Goal: Task Accomplishment & Management: Manage account settings

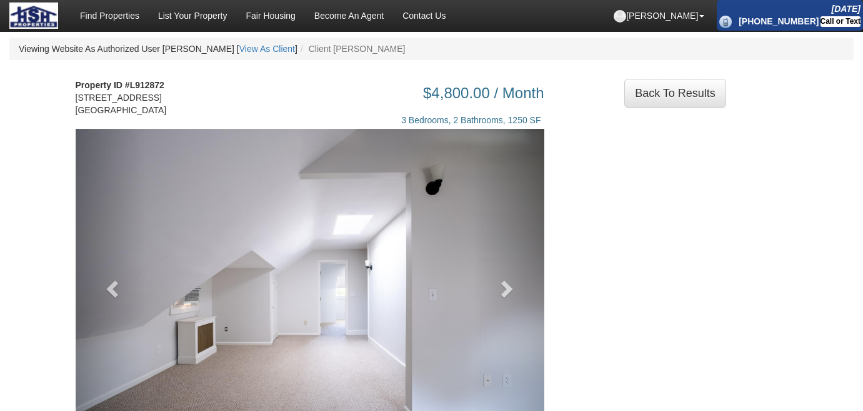
scroll to position [113, 0]
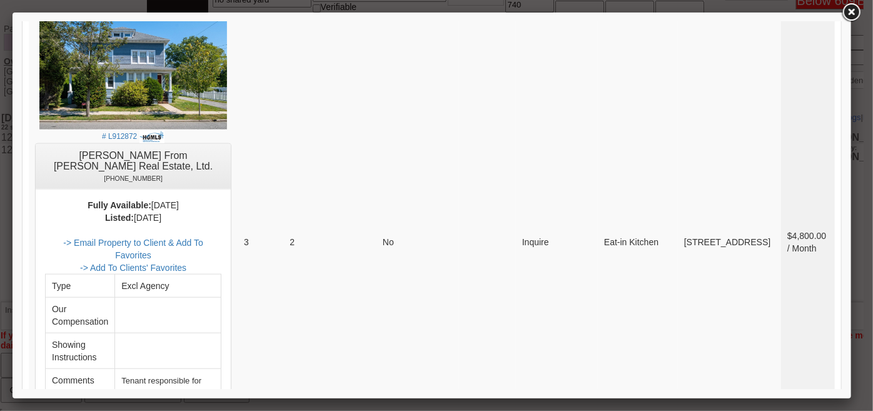
scroll to position [5683, 0]
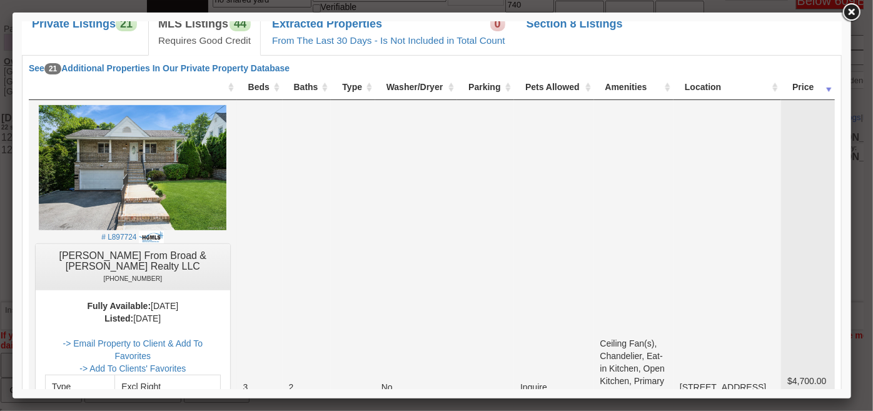
scroll to position [227, 0]
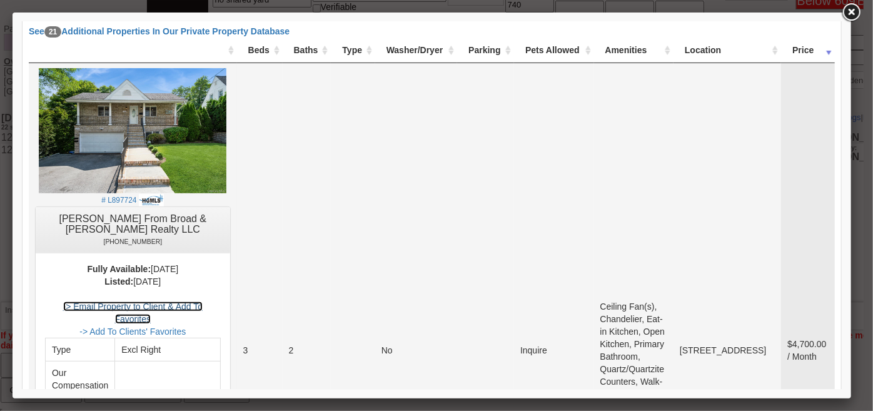
click at [202, 301] on link "-> Email Property to Client & Add To Favorites" at bounding box center [132, 312] width 139 height 23
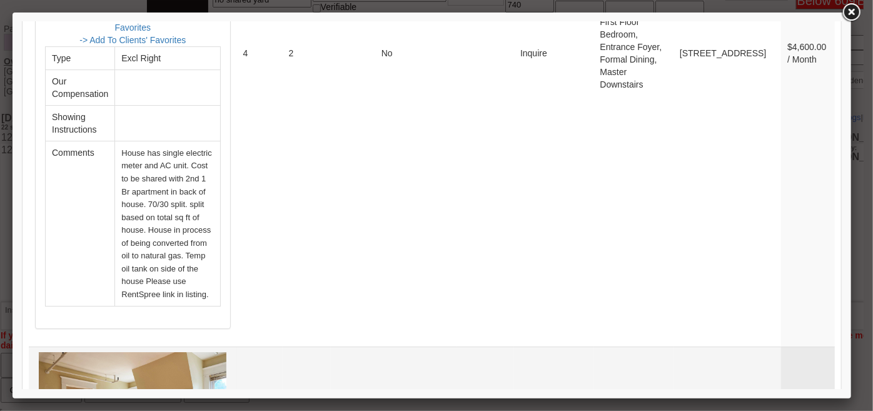
scroll to position [2046, 0]
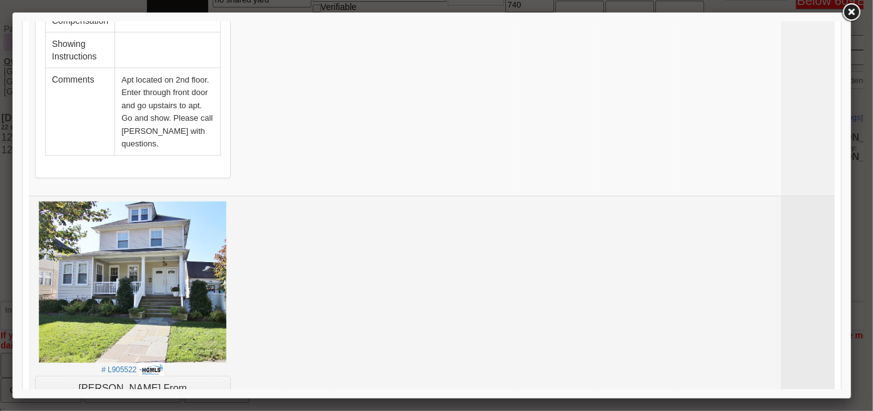
scroll to position [3012, 0]
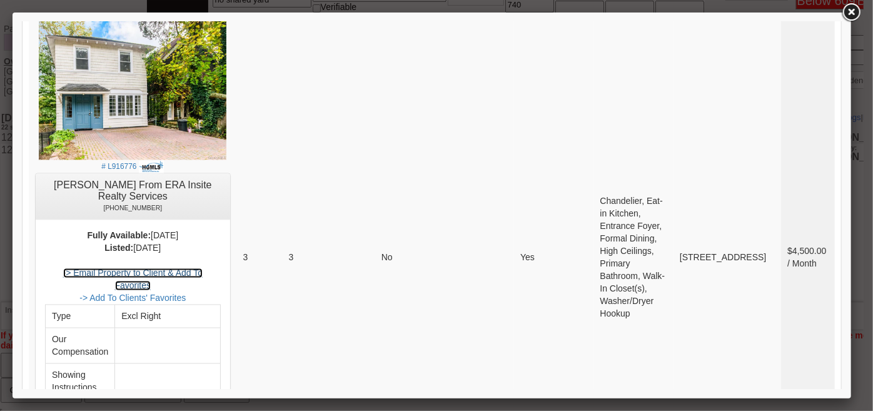
scroll to position [3410, 0]
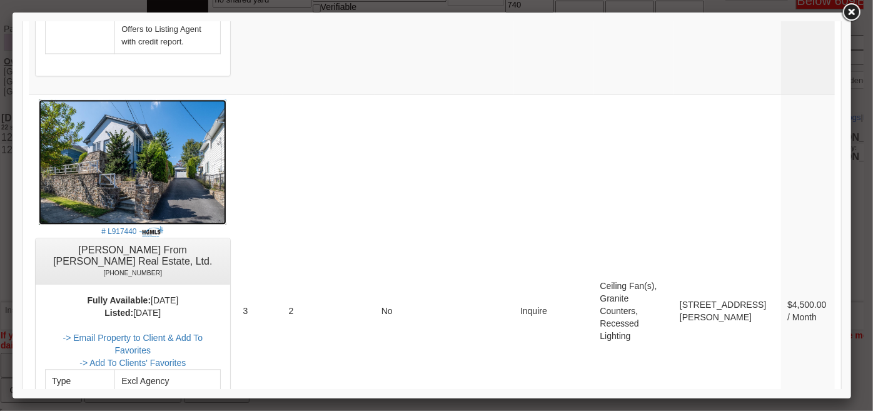
scroll to position [3694, 0]
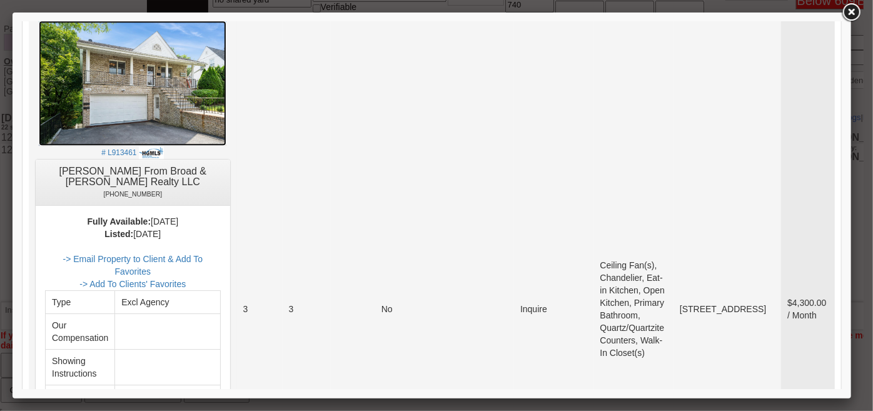
scroll to position [4480, 0]
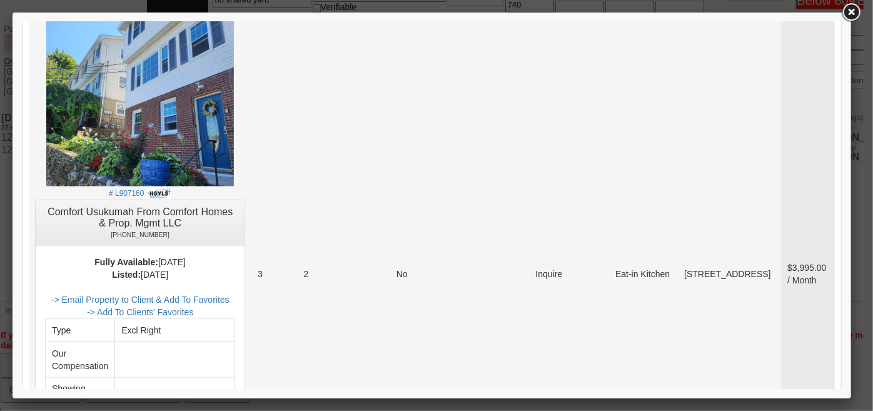
scroll to position [730, 0]
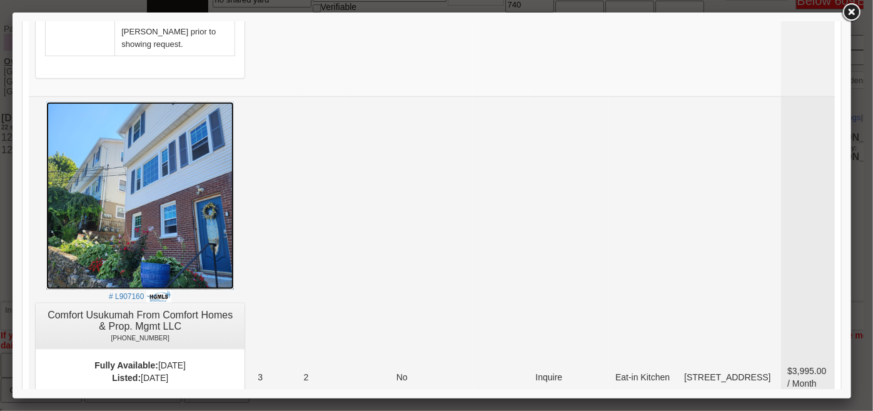
click at [146, 205] on img at bounding box center [140, 195] width 188 height 188
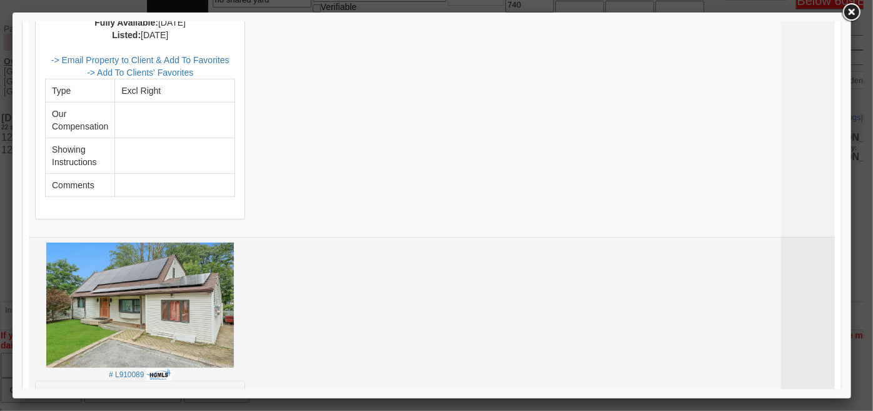
scroll to position [2776, 0]
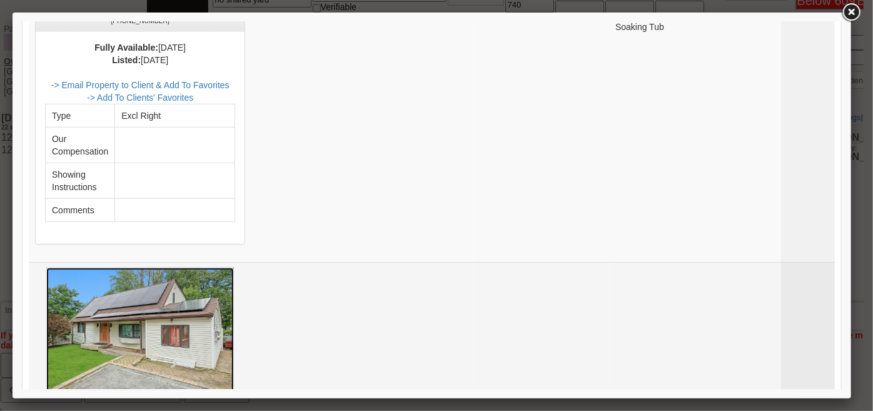
click at [201, 267] on img at bounding box center [140, 329] width 188 height 125
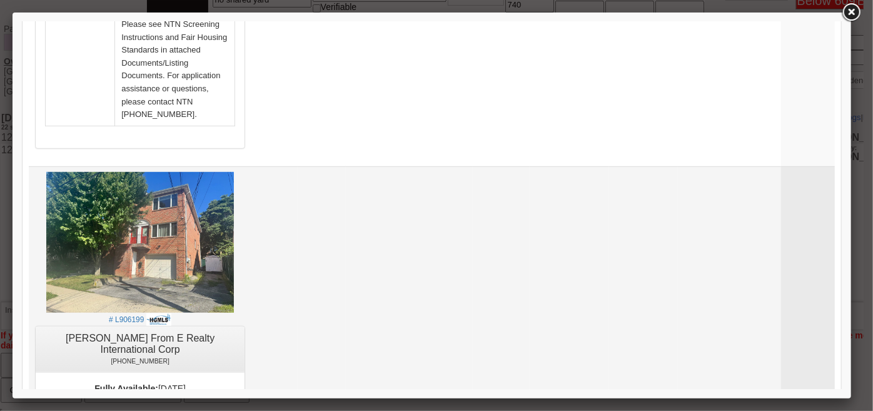
scroll to position [5520, 0]
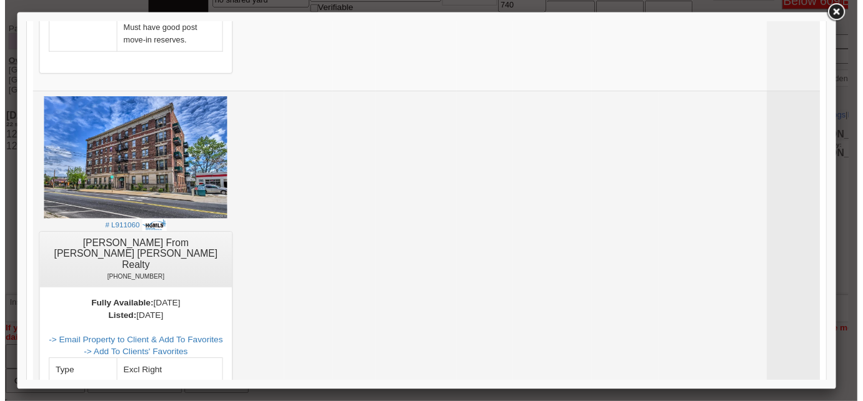
scroll to position [2023, 0]
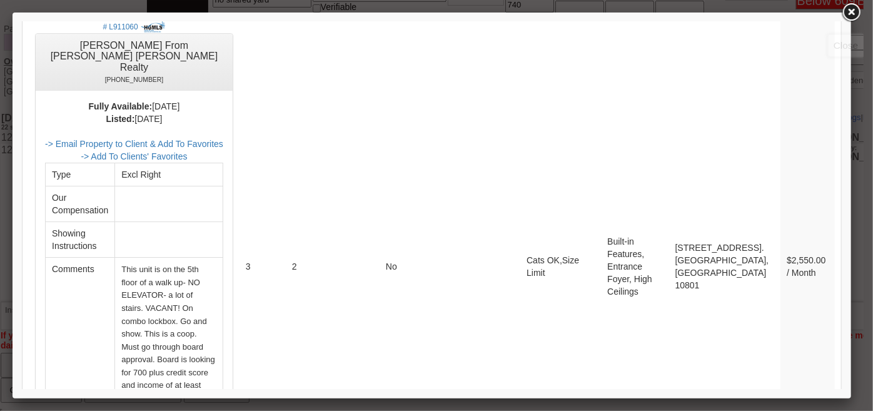
click at [852, 18] on link at bounding box center [851, 12] width 23 height 23
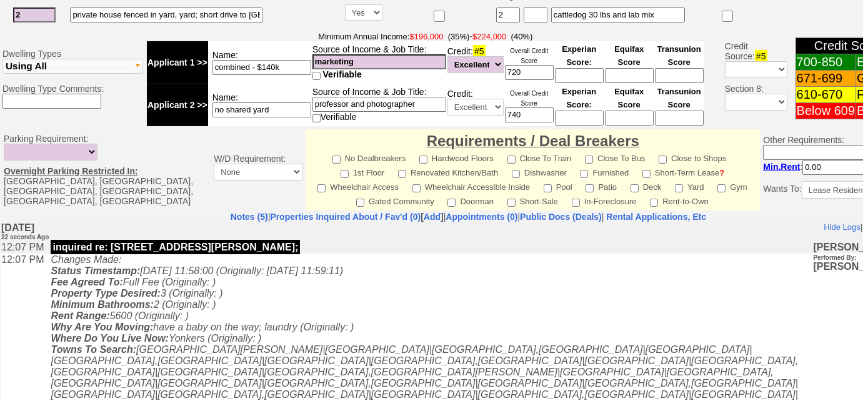
scroll to position [511, 0]
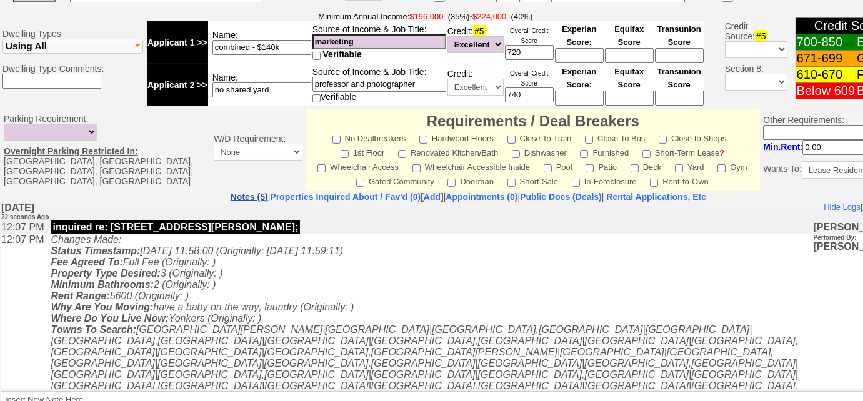
click at [231, 194] on link "Notes (5)" at bounding box center [250, 197] width 38 height 10
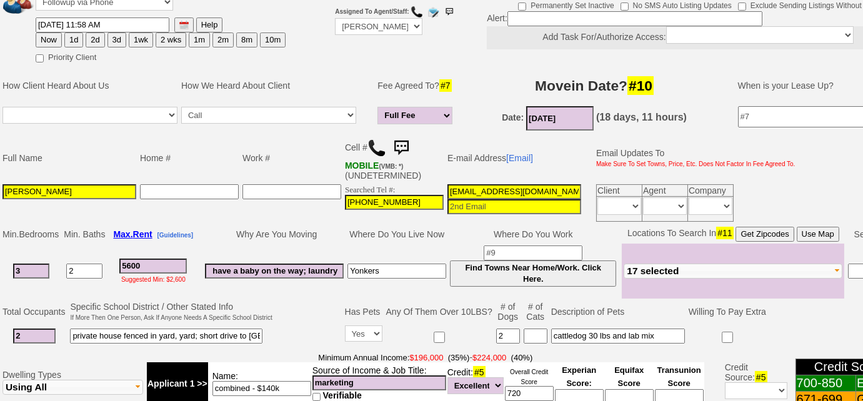
click at [120, 39] on button "3d" at bounding box center [117, 40] width 19 height 15
type input "10/16/2025 12:07 PM"
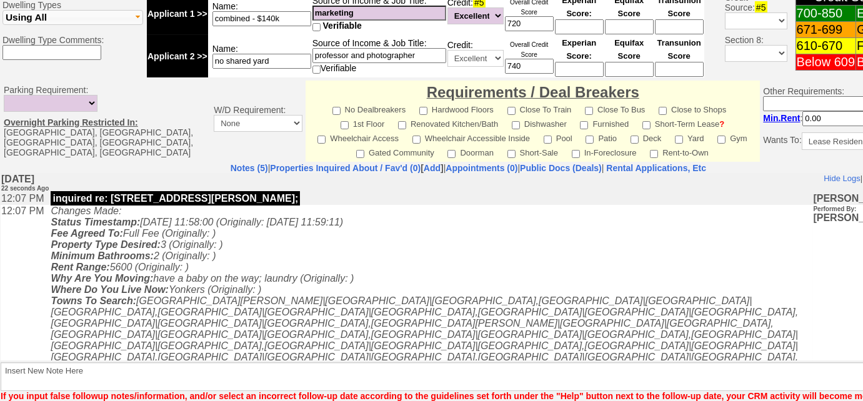
scroll to position [611, 0]
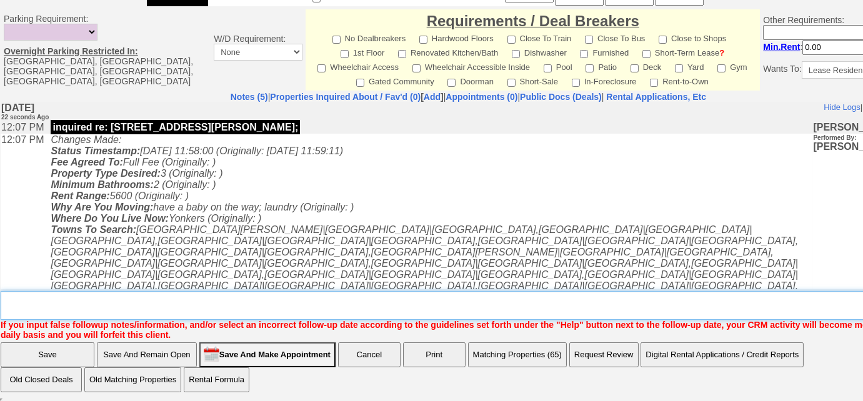
click at [291, 303] on textarea "Insert New Note Here" at bounding box center [473, 305] width 945 height 29
type textarea "sent rental appl and listings"
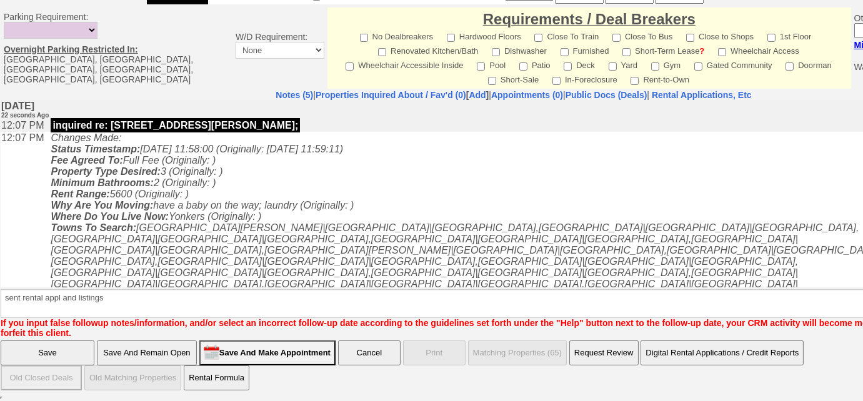
click at [81, 355] on input "Save" at bounding box center [48, 353] width 94 height 25
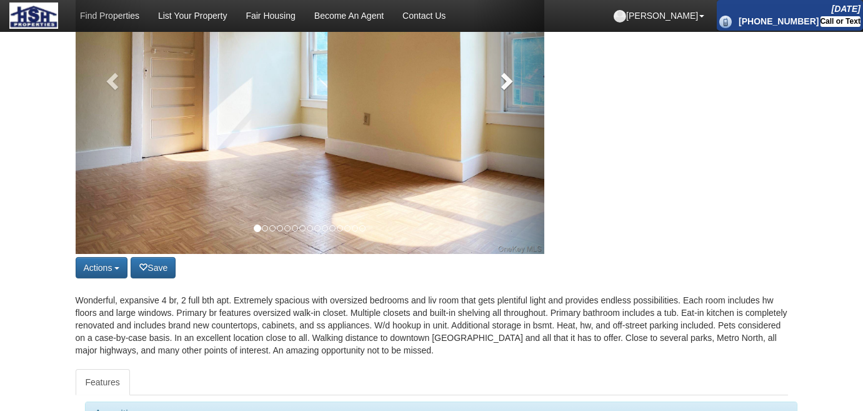
scroll to position [227, 0]
click at [510, 90] on span at bounding box center [505, 80] width 19 height 19
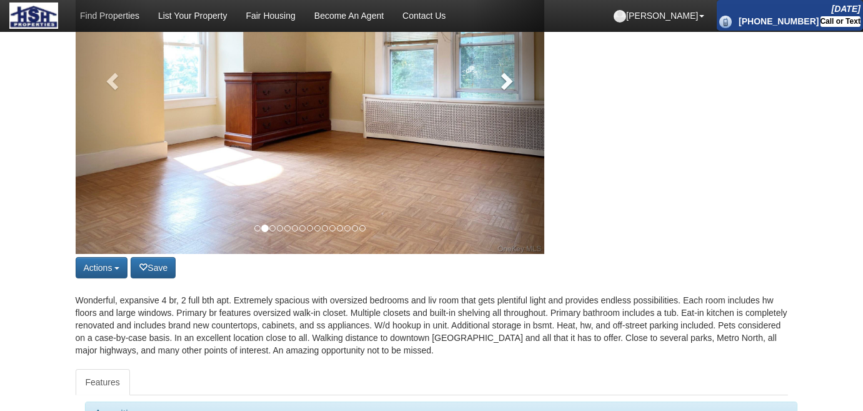
click at [510, 90] on span at bounding box center [505, 80] width 19 height 19
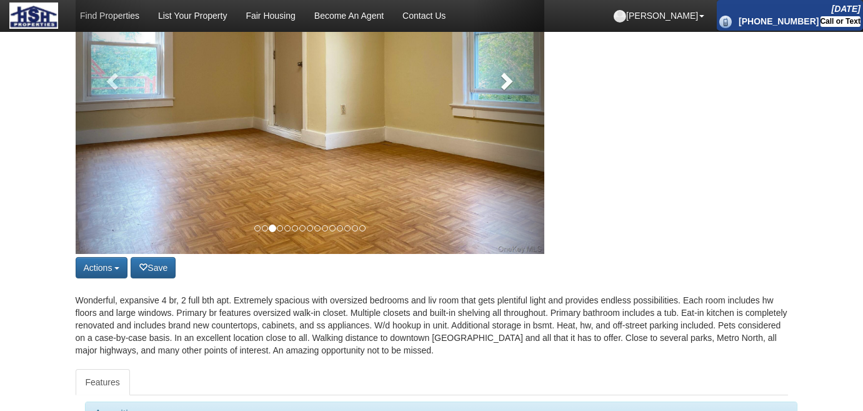
click at [510, 90] on span at bounding box center [505, 80] width 19 height 19
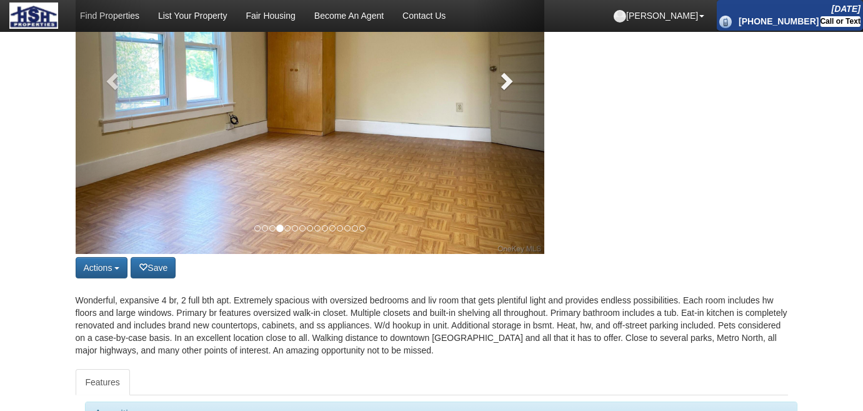
click at [510, 90] on span at bounding box center [505, 80] width 19 height 19
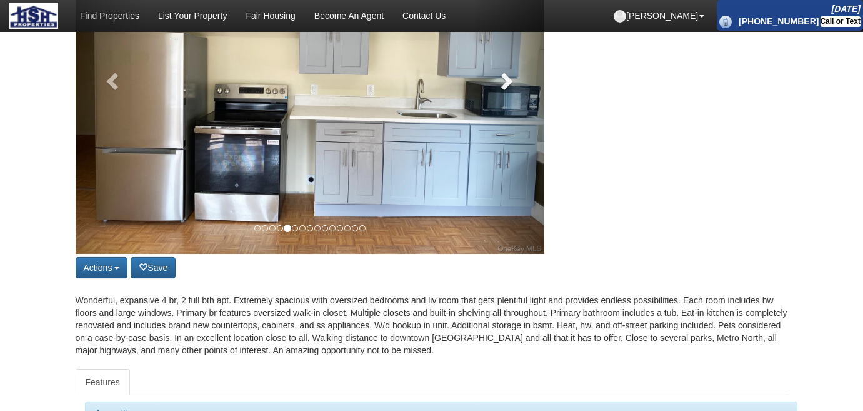
click at [510, 90] on span at bounding box center [505, 80] width 19 height 19
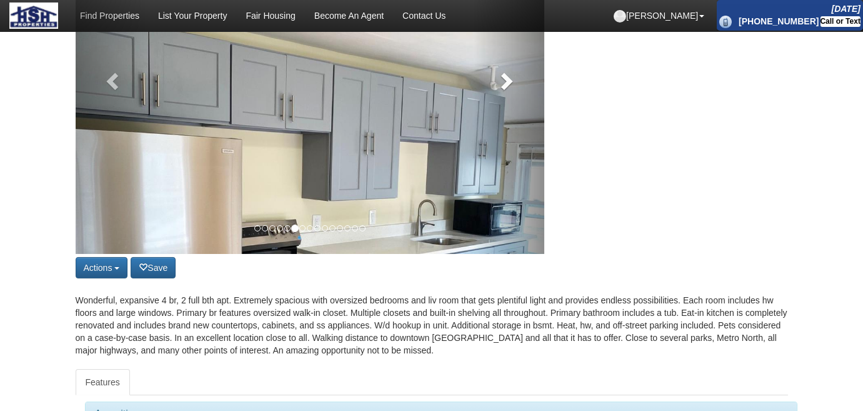
click at [510, 90] on span at bounding box center [505, 80] width 19 height 19
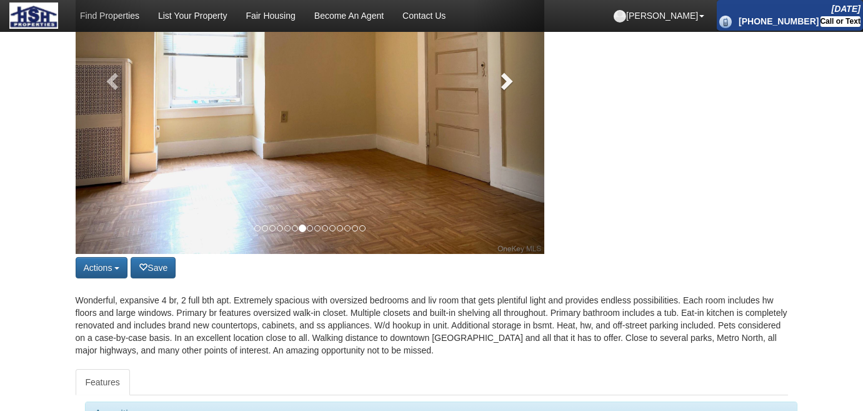
click at [510, 90] on span at bounding box center [505, 80] width 19 height 19
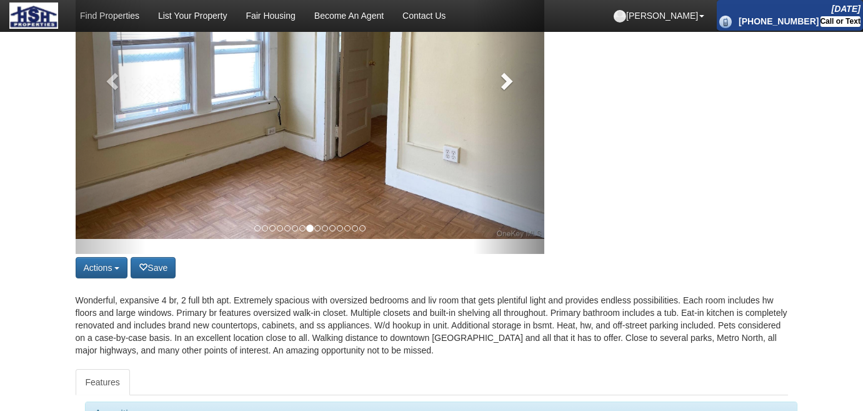
click at [510, 101] on link at bounding box center [509, 78] width 71 height 352
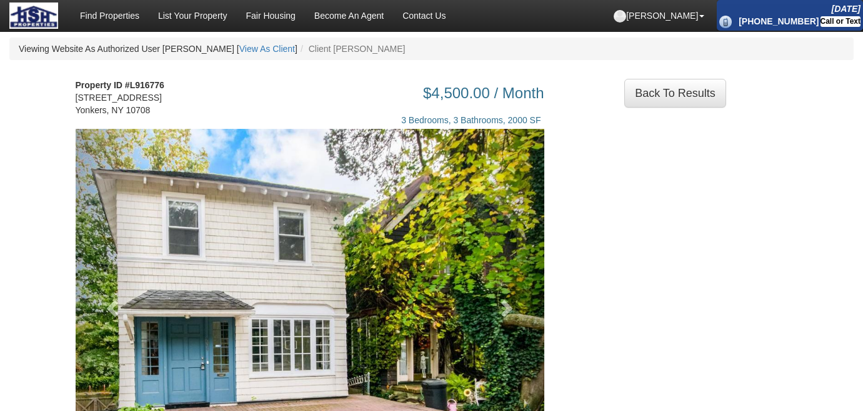
scroll to position [284, 0]
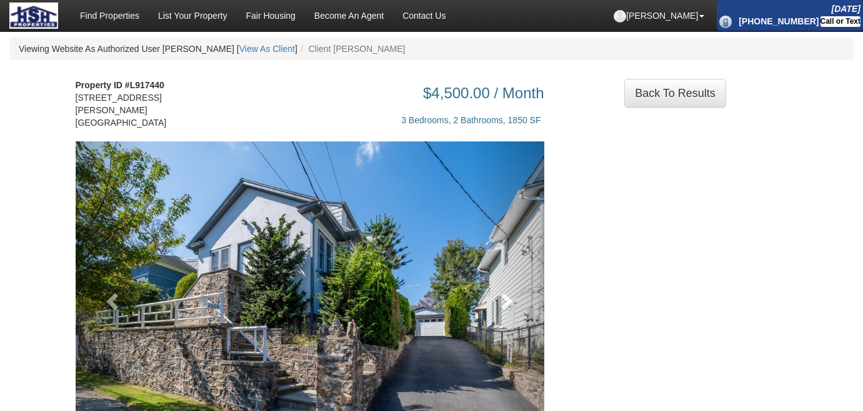
scroll to position [170, 0]
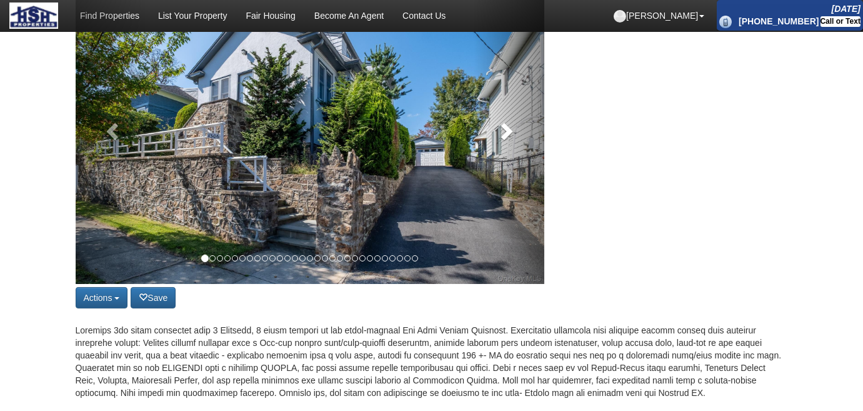
click at [513, 138] on span at bounding box center [505, 130] width 19 height 19
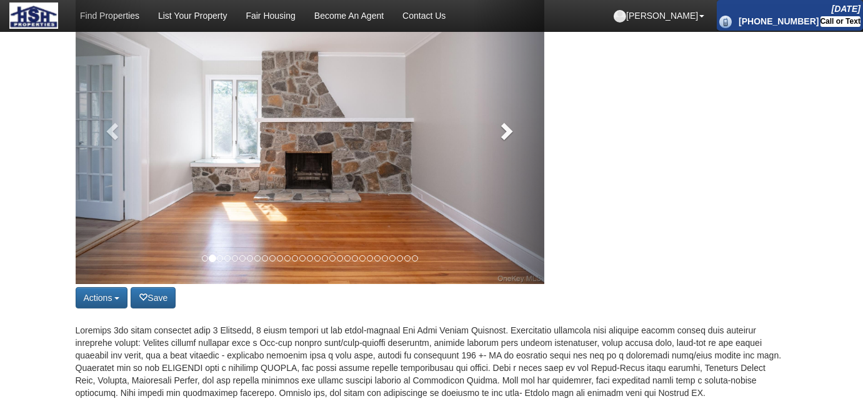
click at [513, 138] on span at bounding box center [505, 130] width 19 height 19
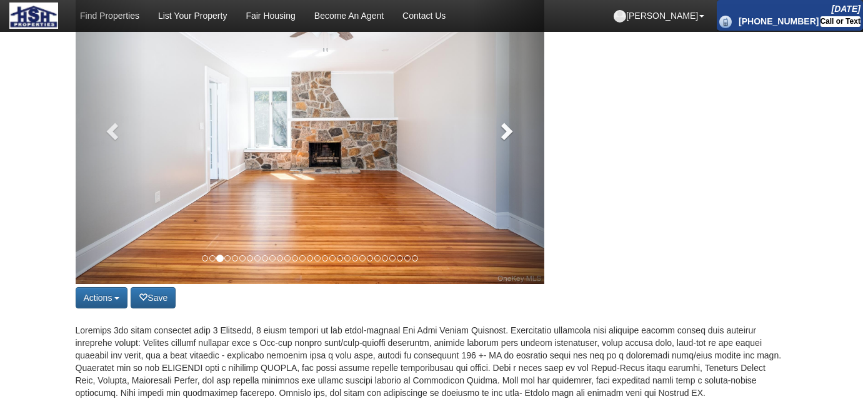
click at [513, 138] on span at bounding box center [505, 130] width 19 height 19
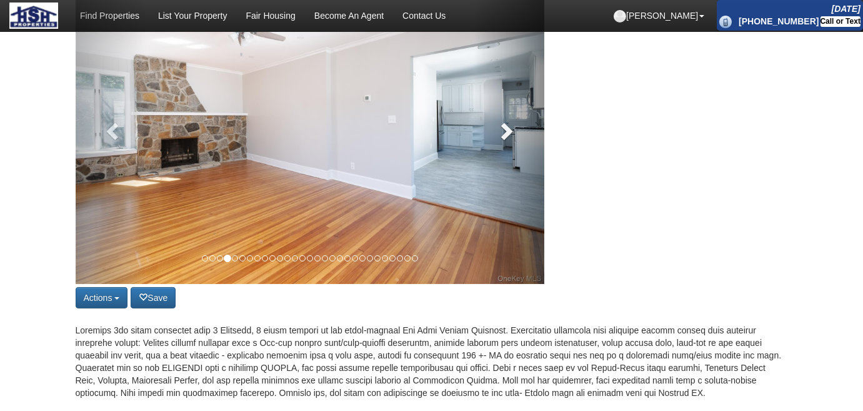
click at [513, 138] on span at bounding box center [505, 130] width 19 height 19
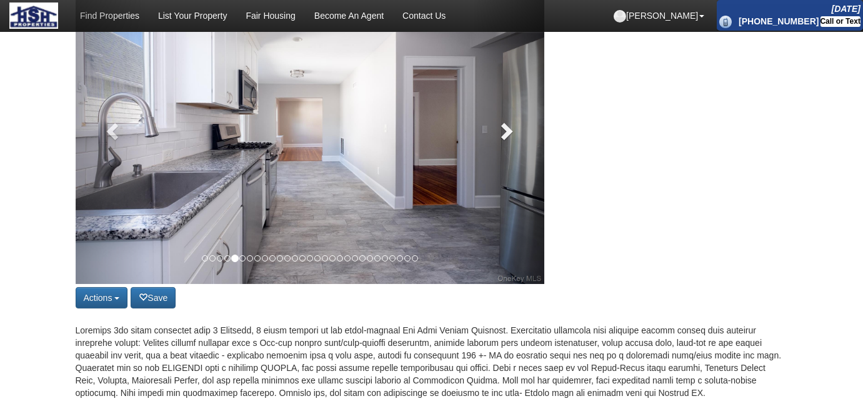
click at [513, 138] on span at bounding box center [505, 130] width 19 height 19
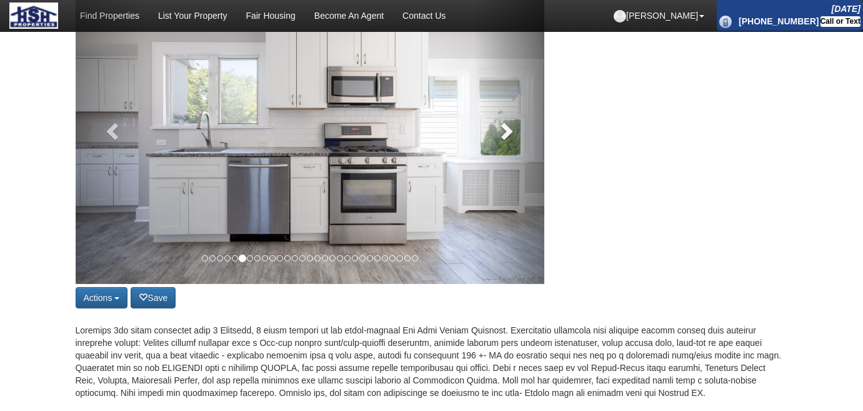
click at [513, 138] on span at bounding box center [505, 130] width 19 height 19
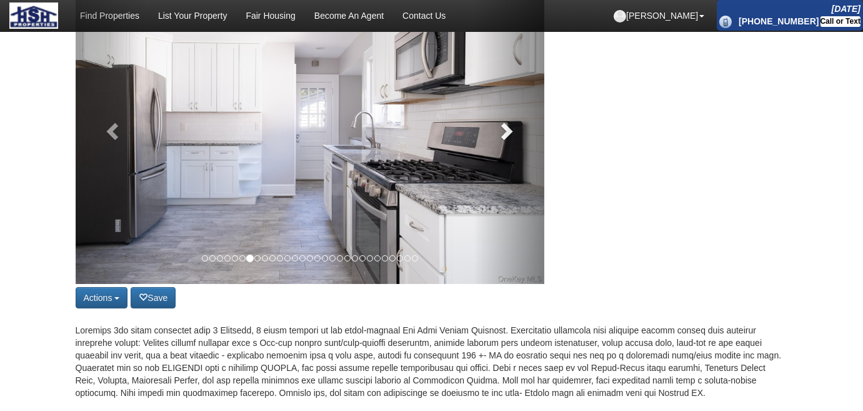
click at [513, 138] on span at bounding box center [505, 130] width 19 height 19
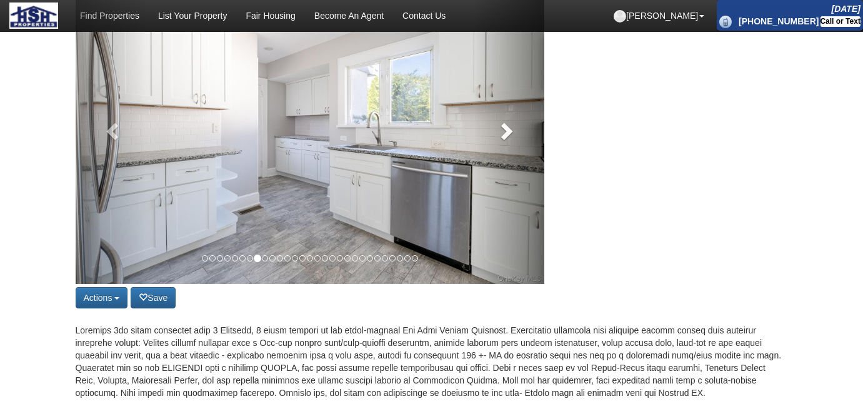
click at [513, 138] on span at bounding box center [505, 130] width 19 height 19
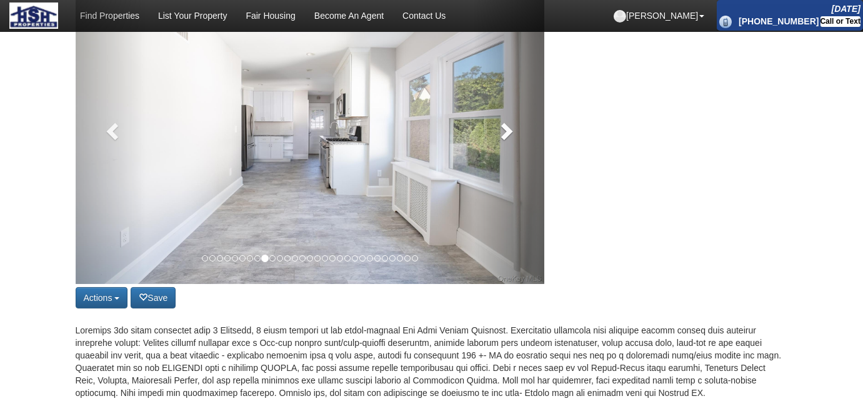
click at [513, 138] on span at bounding box center [505, 130] width 19 height 19
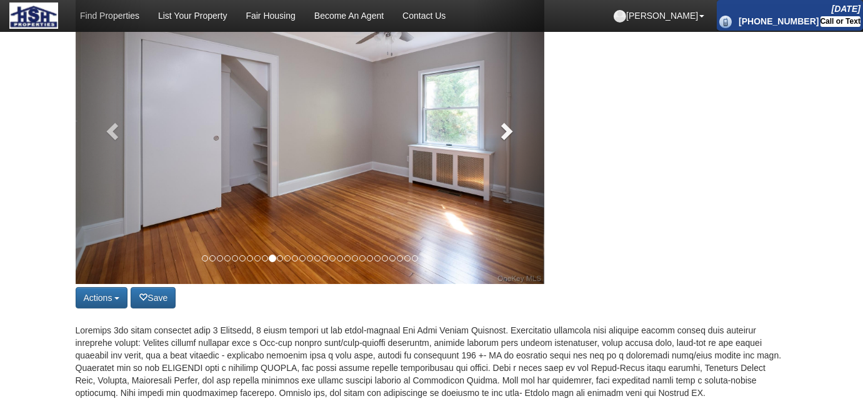
click at [513, 138] on span at bounding box center [505, 130] width 19 height 19
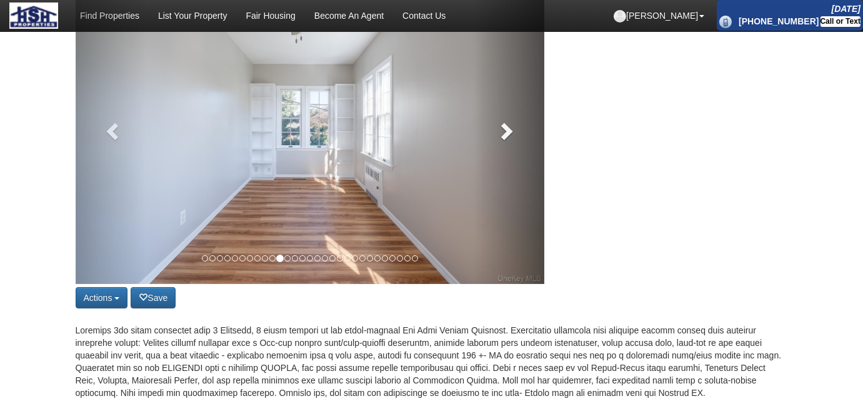
click at [513, 138] on span at bounding box center [505, 130] width 19 height 19
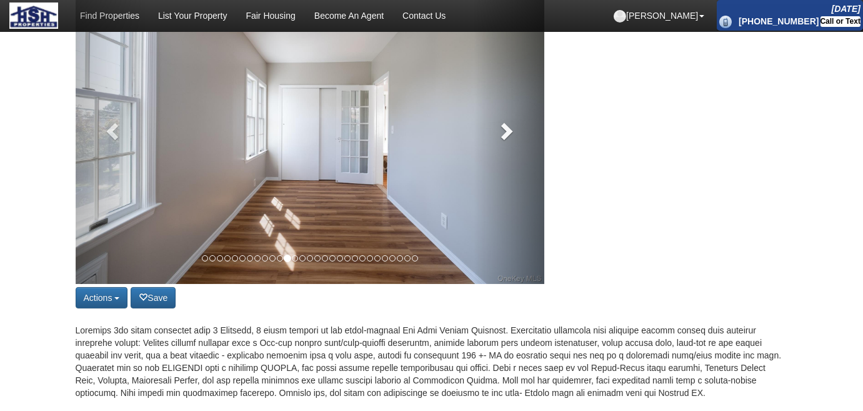
click at [513, 138] on span at bounding box center [505, 130] width 19 height 19
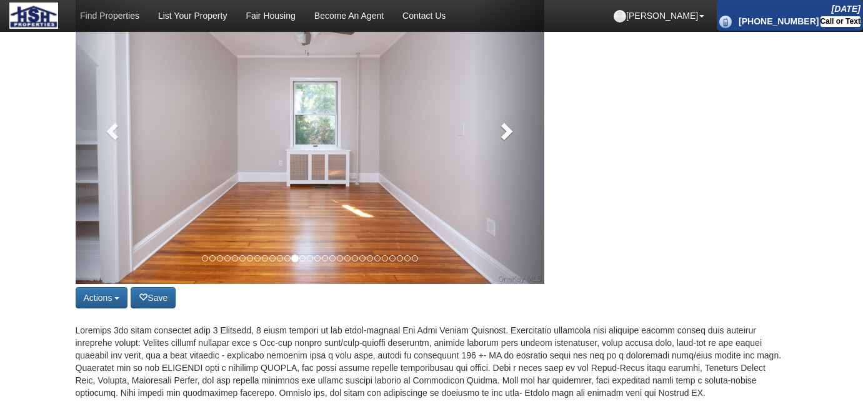
click at [513, 138] on span at bounding box center [505, 130] width 19 height 19
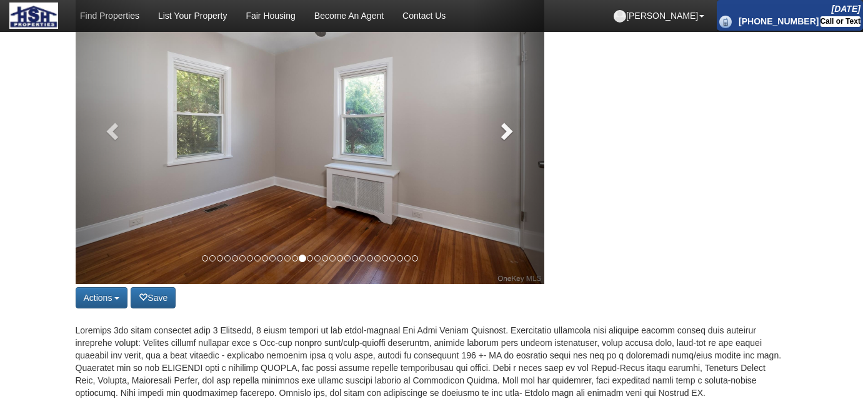
click at [513, 138] on span at bounding box center [505, 130] width 19 height 19
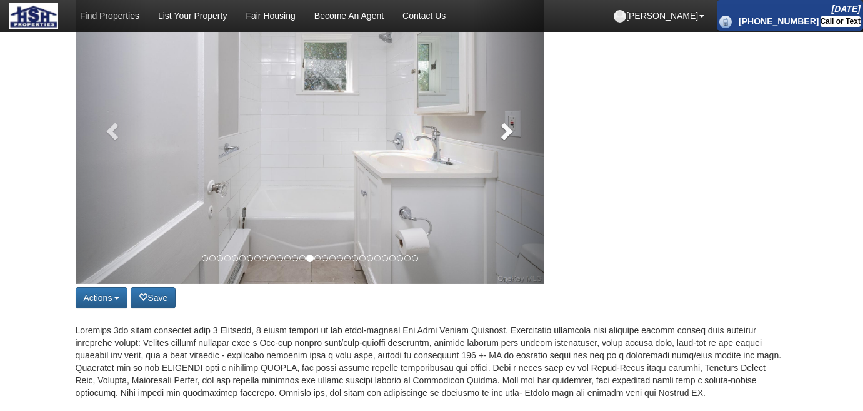
click at [513, 138] on span at bounding box center [505, 130] width 19 height 19
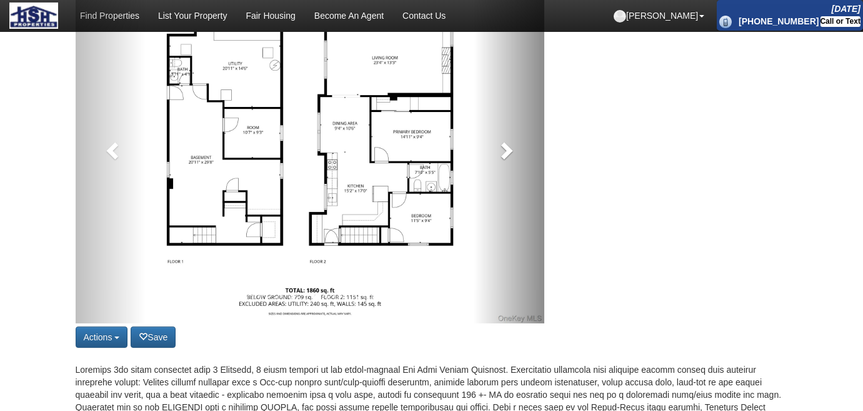
click at [512, 138] on link at bounding box center [509, 147] width 71 height 352
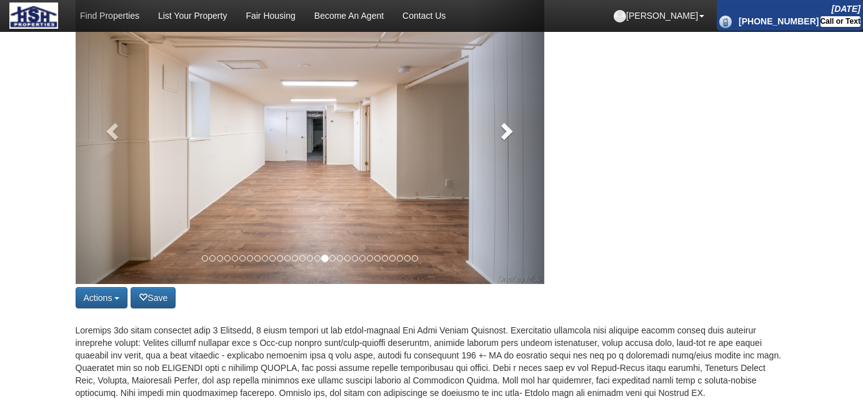
click at [512, 138] on span at bounding box center [505, 130] width 19 height 19
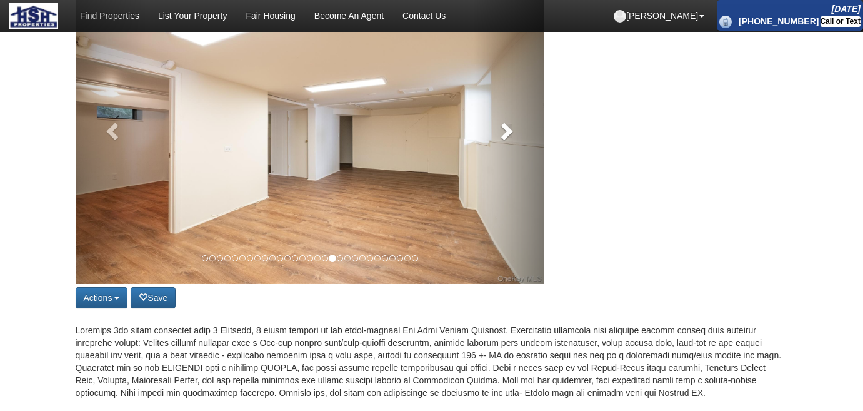
click at [512, 138] on span at bounding box center [505, 130] width 19 height 19
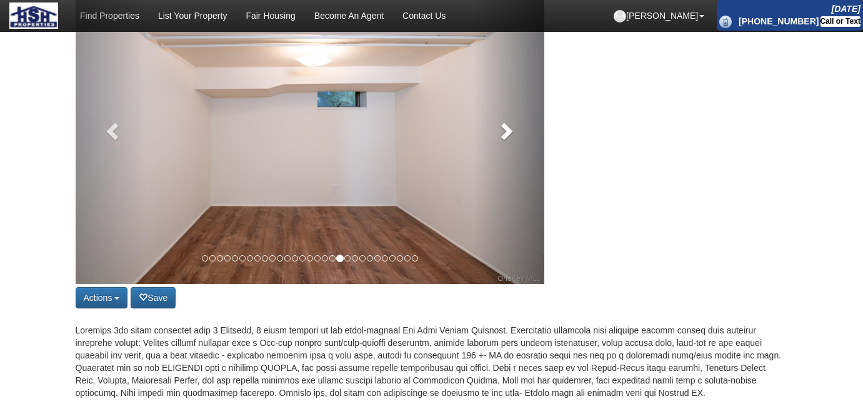
click at [512, 138] on span at bounding box center [505, 130] width 19 height 19
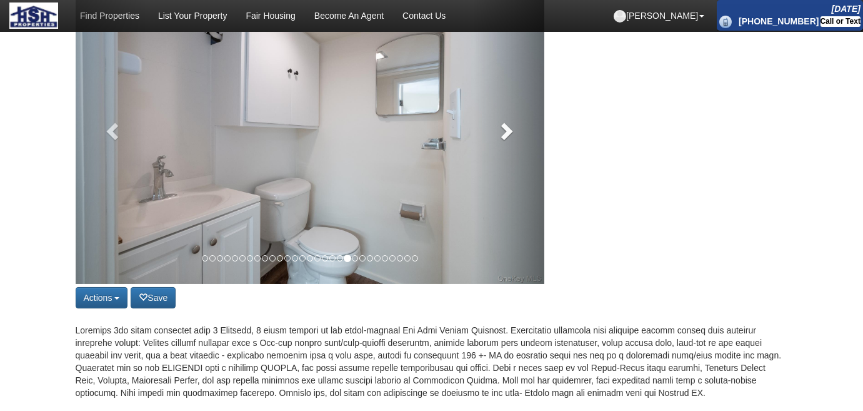
click at [512, 139] on span at bounding box center [505, 130] width 19 height 19
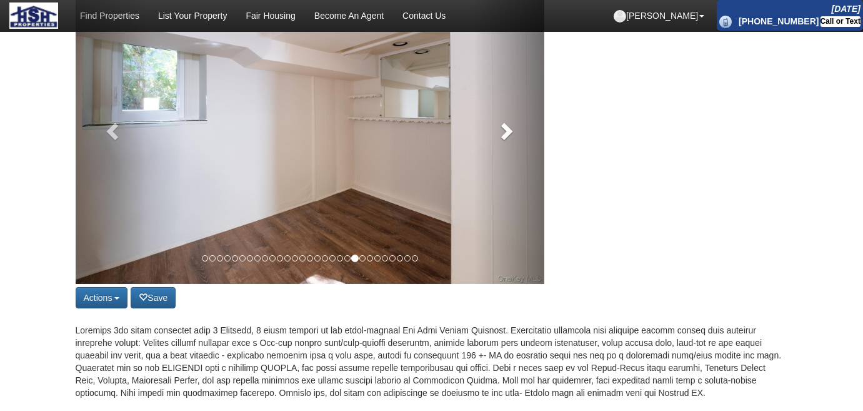
click at [512, 139] on span at bounding box center [505, 130] width 19 height 19
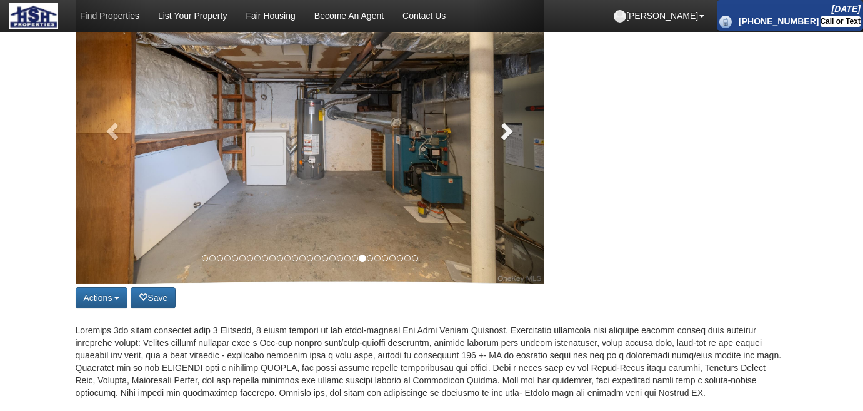
click at [512, 139] on span at bounding box center [505, 130] width 19 height 19
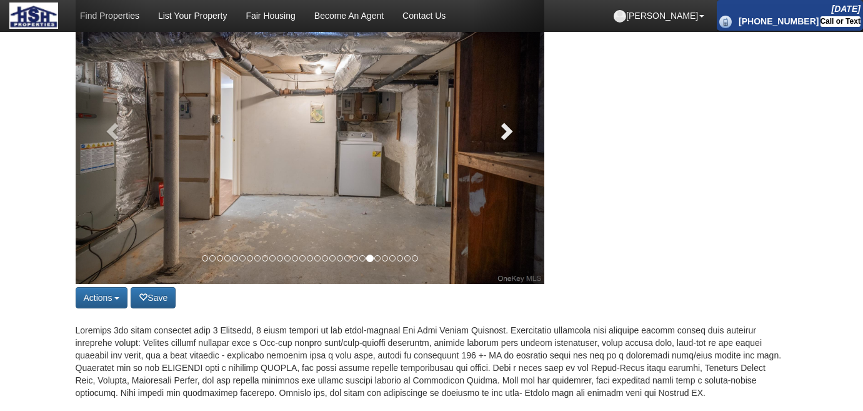
click at [512, 139] on span at bounding box center [505, 130] width 19 height 19
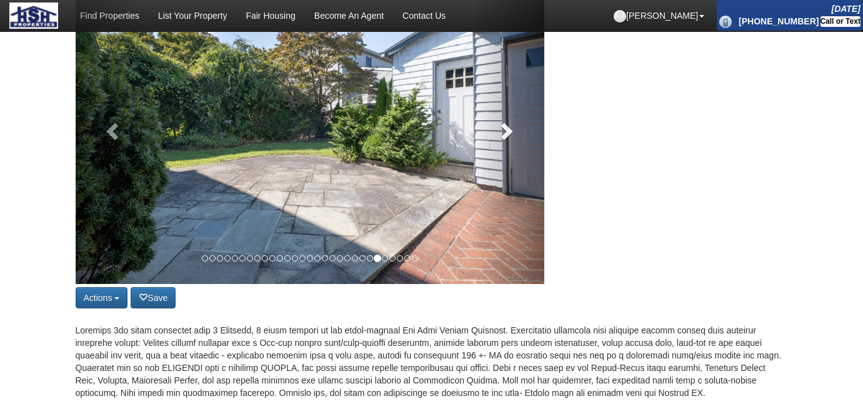
click at [512, 139] on span at bounding box center [505, 130] width 19 height 19
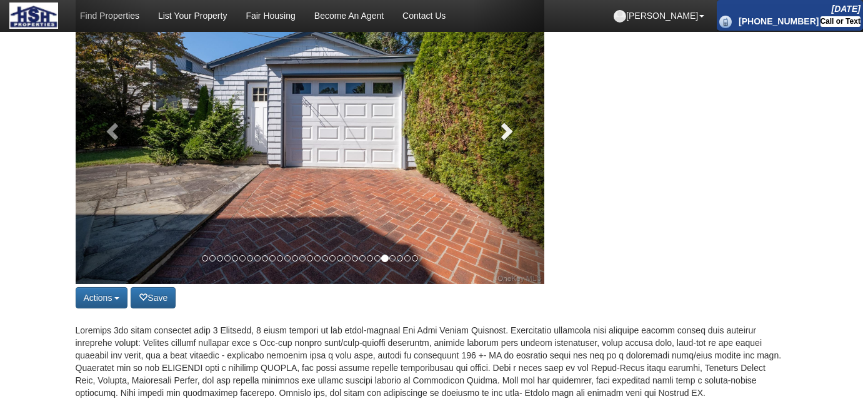
click at [512, 139] on span at bounding box center [505, 130] width 19 height 19
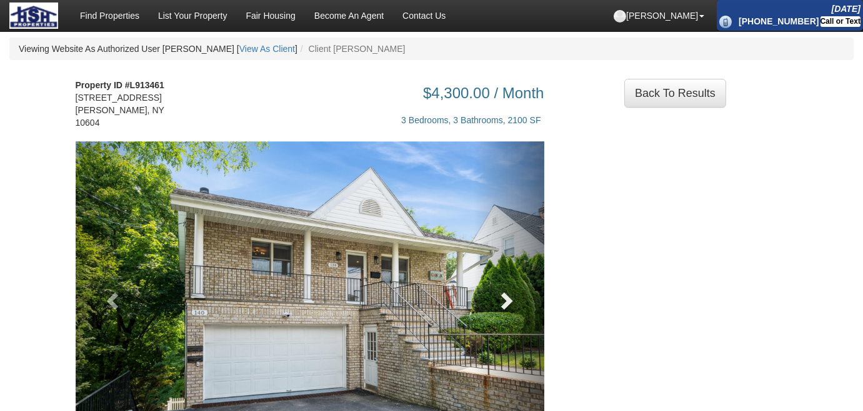
click at [515, 296] on link at bounding box center [509, 297] width 71 height 312
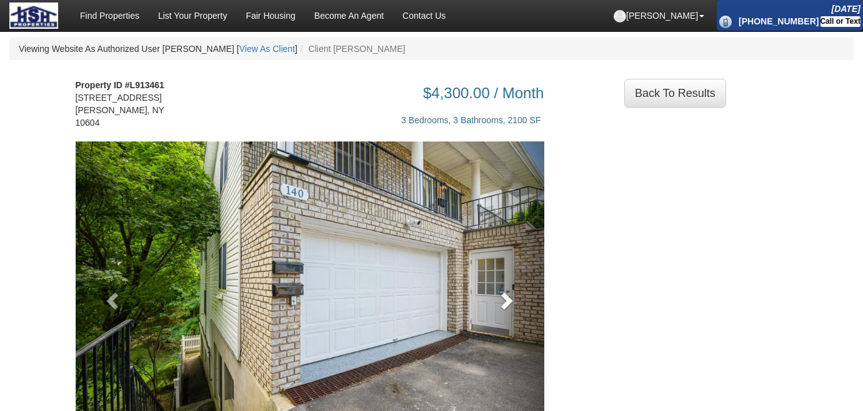
click at [515, 296] on link at bounding box center [509, 297] width 71 height 312
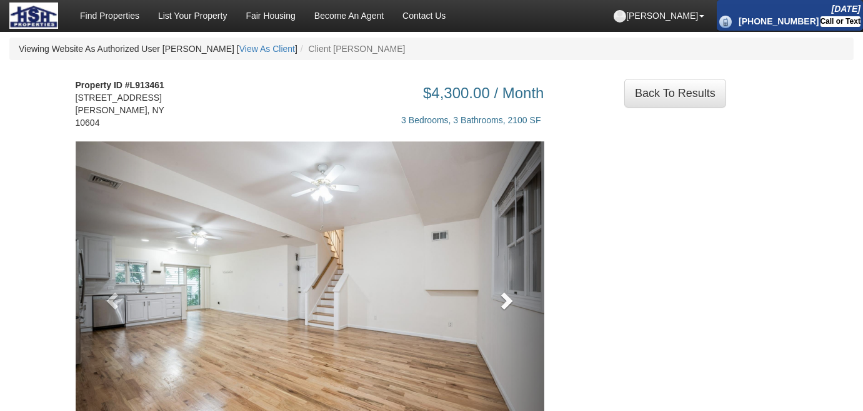
click at [515, 296] on link at bounding box center [509, 297] width 71 height 312
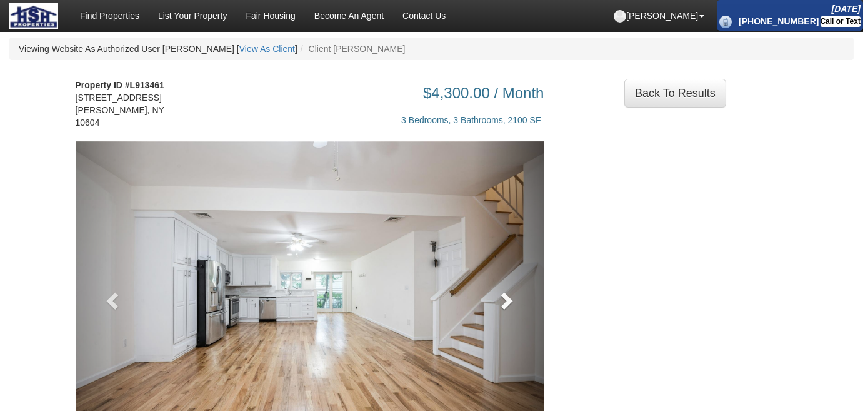
click at [515, 296] on link at bounding box center [509, 297] width 71 height 312
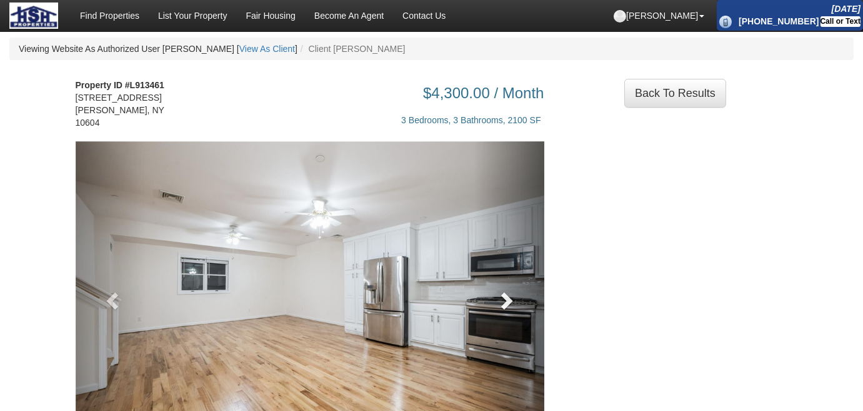
click at [515, 296] on span at bounding box center [505, 300] width 19 height 19
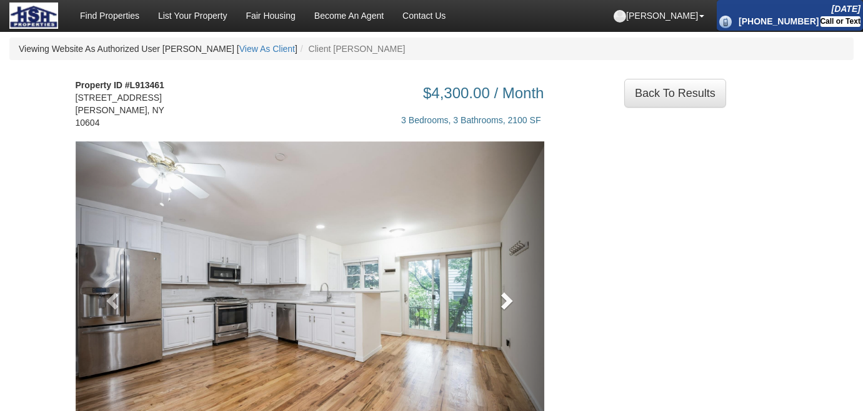
click at [526, 291] on link at bounding box center [509, 297] width 71 height 312
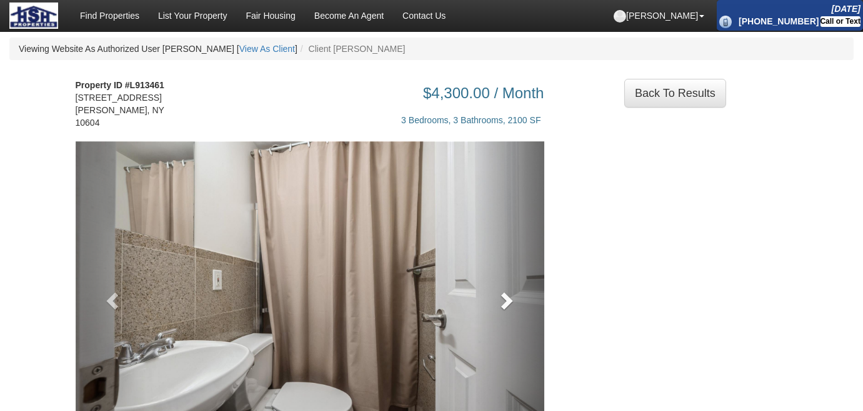
click at [526, 292] on link at bounding box center [509, 297] width 71 height 312
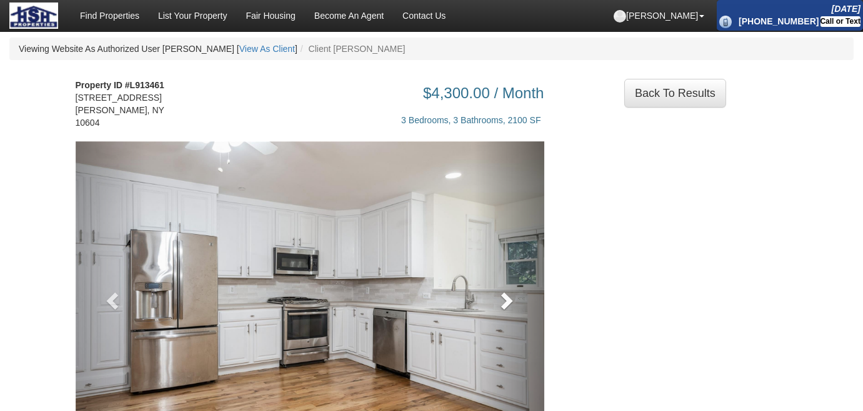
click at [526, 292] on link at bounding box center [509, 297] width 71 height 312
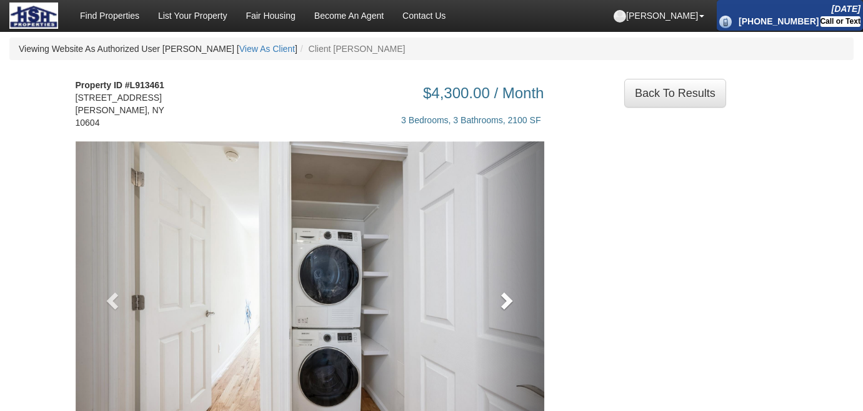
click at [526, 292] on link at bounding box center [509, 297] width 71 height 312
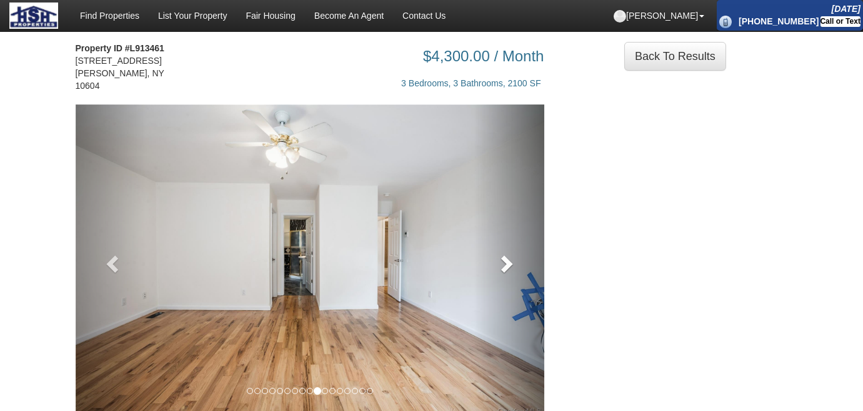
scroll to position [56, 0]
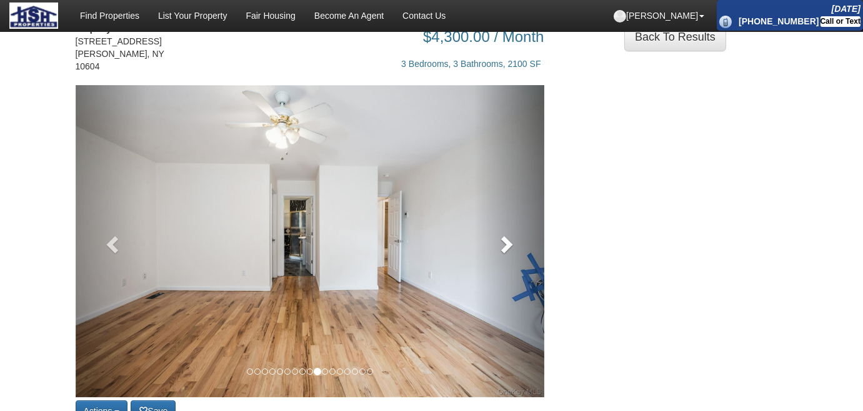
click at [506, 234] on span at bounding box center [505, 243] width 19 height 19
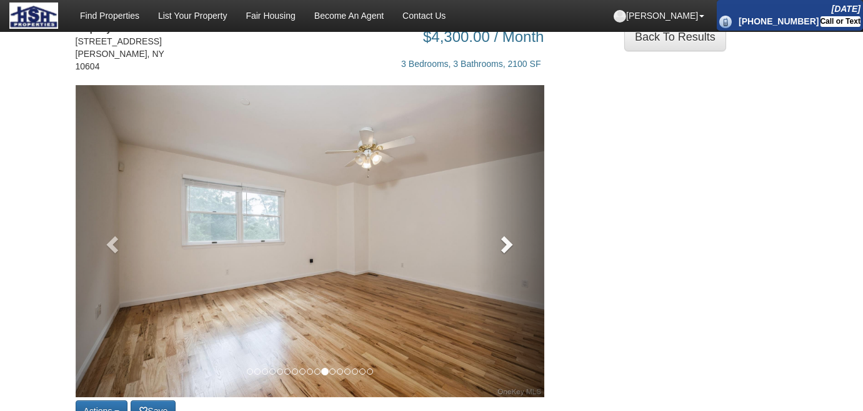
click at [506, 234] on span at bounding box center [505, 243] width 19 height 19
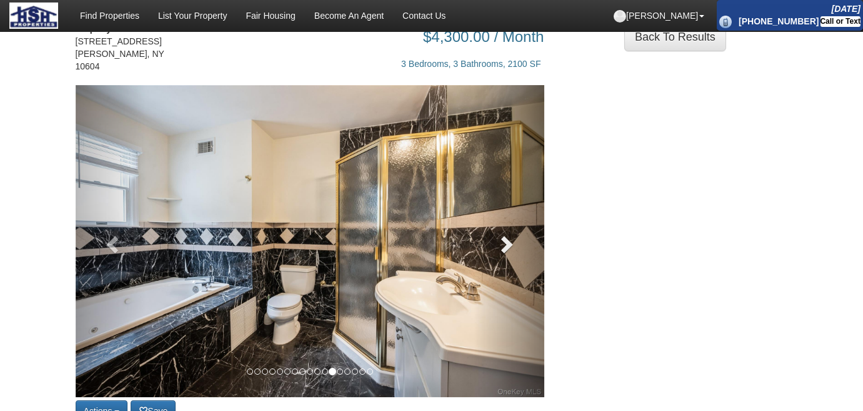
click at [506, 234] on span at bounding box center [505, 243] width 19 height 19
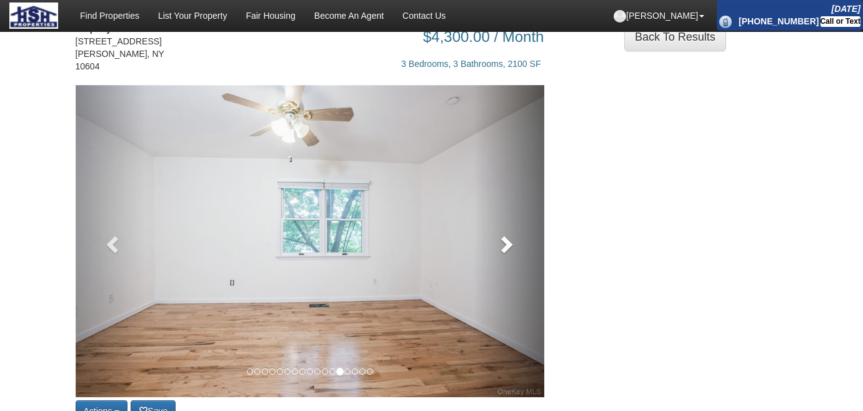
click at [506, 234] on span at bounding box center [505, 243] width 19 height 19
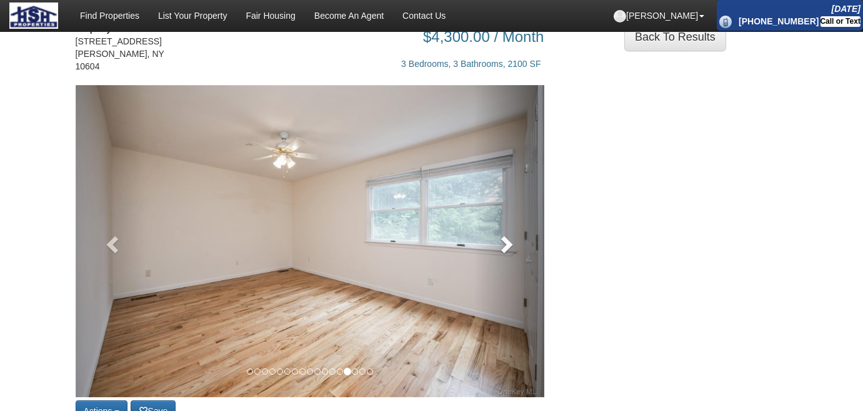
click at [516, 244] on link at bounding box center [509, 241] width 71 height 312
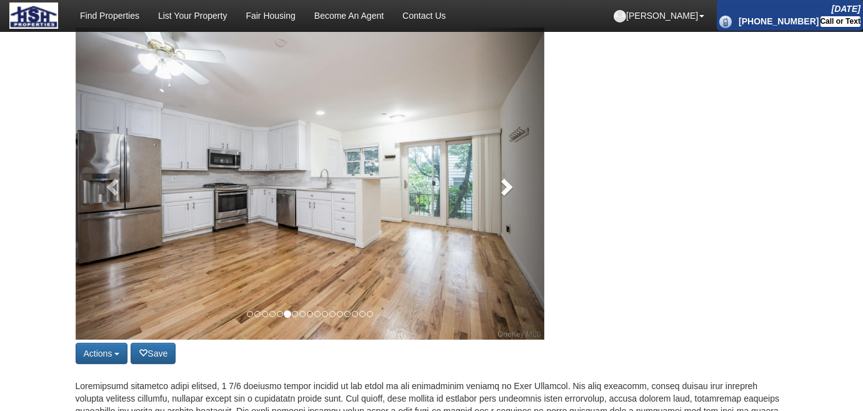
scroll to position [113, 0]
click at [506, 183] on span at bounding box center [505, 187] width 19 height 19
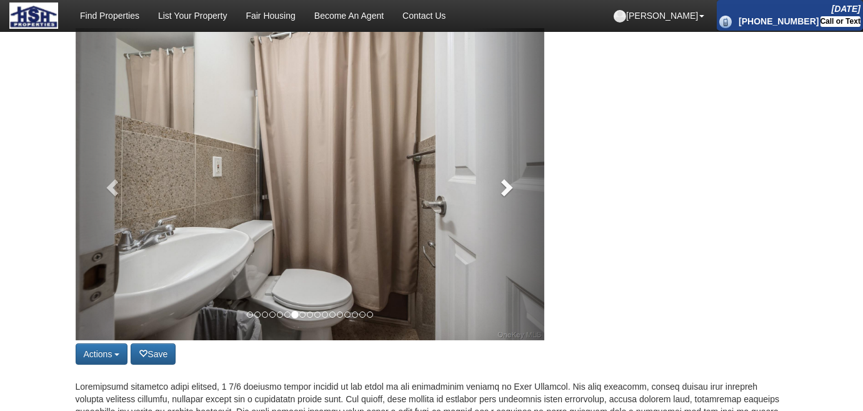
click at [506, 183] on span at bounding box center [505, 187] width 19 height 19
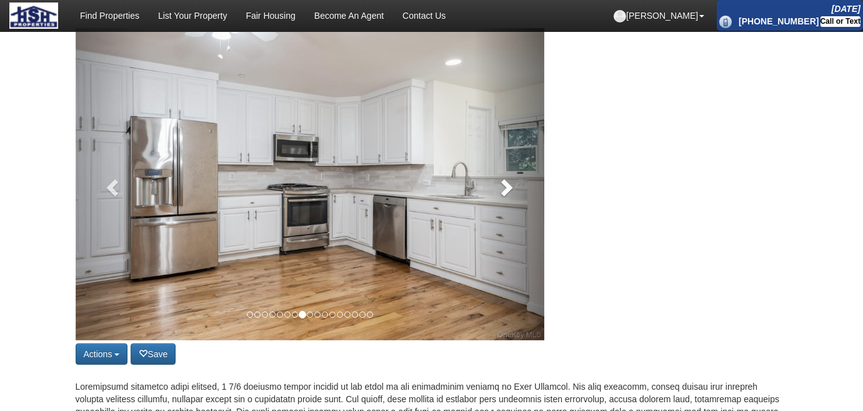
click at [506, 183] on span at bounding box center [505, 187] width 19 height 19
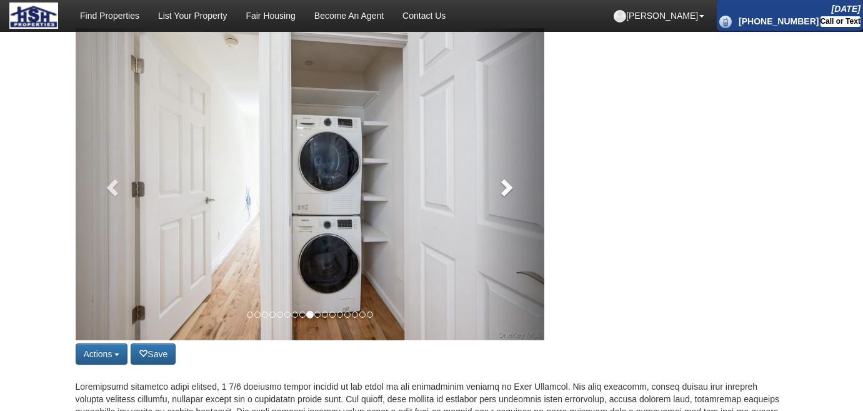
click at [506, 183] on span at bounding box center [505, 187] width 19 height 19
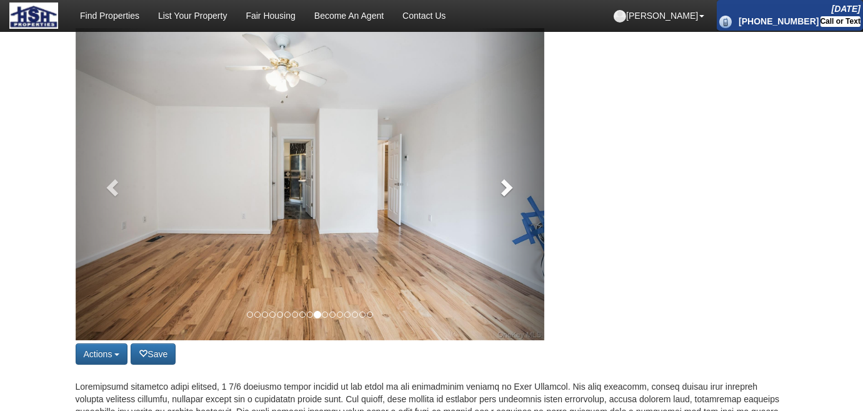
click at [506, 183] on span at bounding box center [505, 187] width 19 height 19
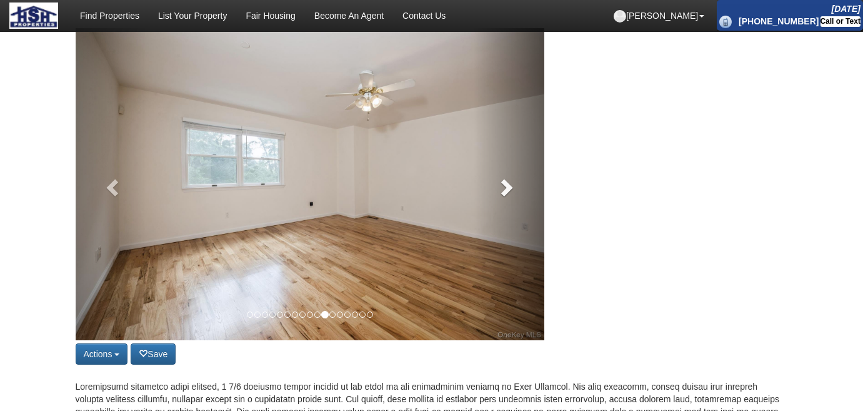
click at [506, 183] on span at bounding box center [505, 187] width 19 height 19
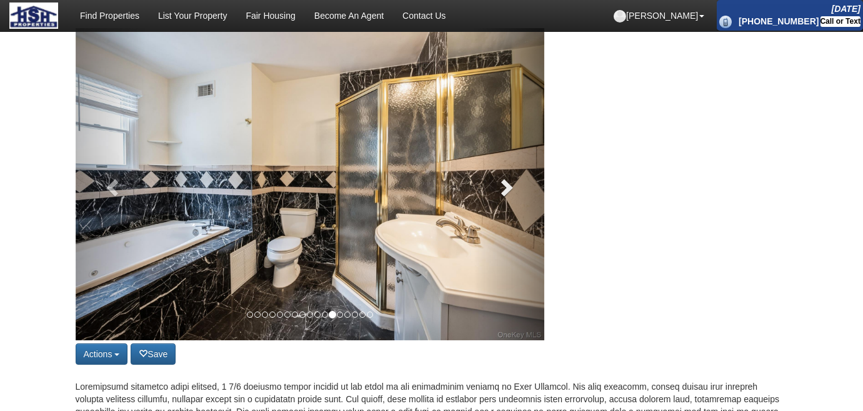
click at [506, 183] on span at bounding box center [505, 187] width 19 height 19
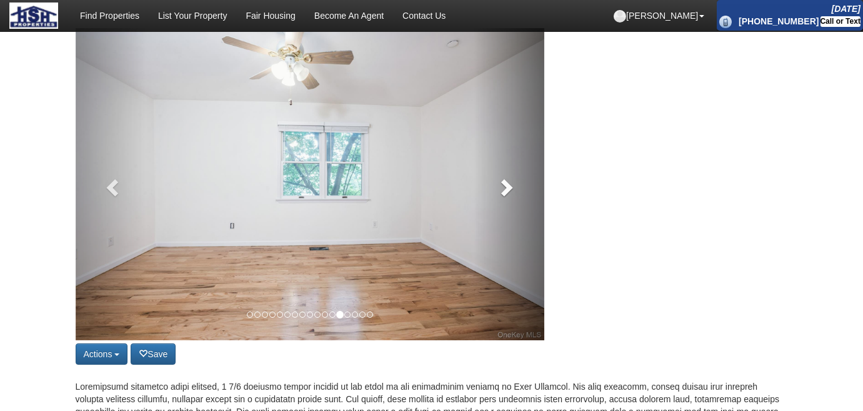
click at [506, 183] on span at bounding box center [505, 187] width 19 height 19
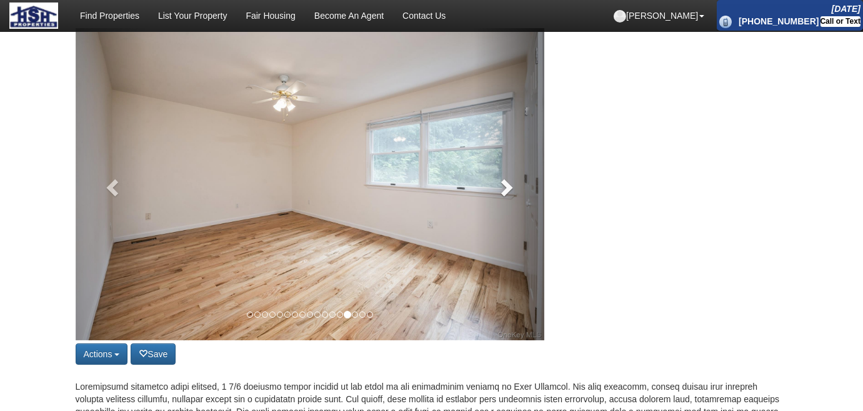
click at [506, 183] on span at bounding box center [505, 187] width 19 height 19
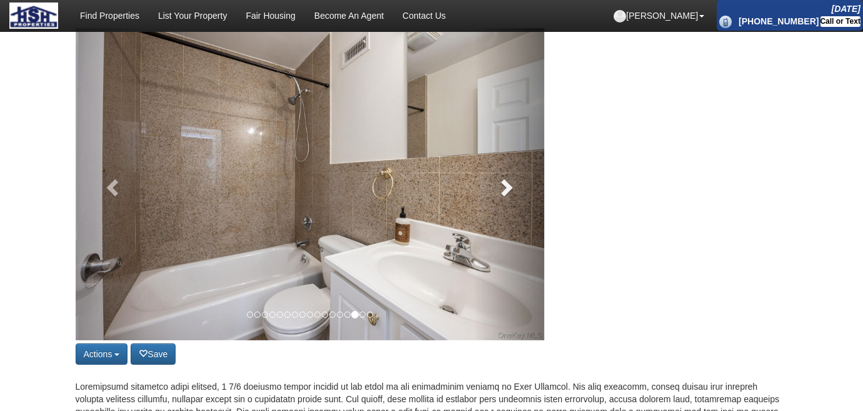
click at [506, 183] on span at bounding box center [505, 187] width 19 height 19
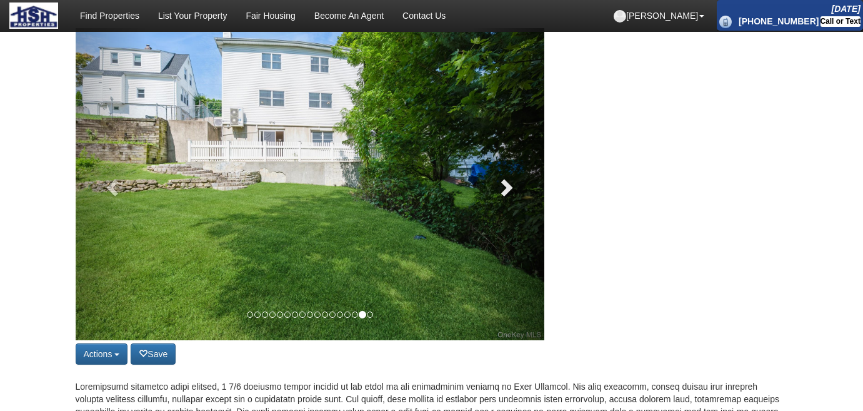
click at [506, 183] on span at bounding box center [505, 187] width 19 height 19
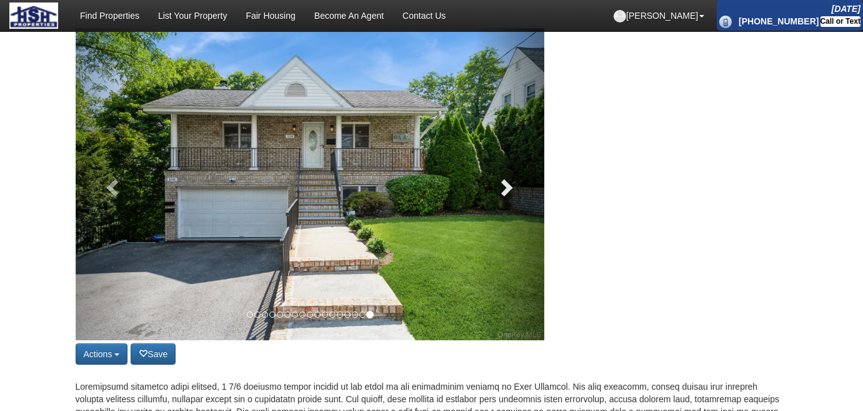
scroll to position [284, 0]
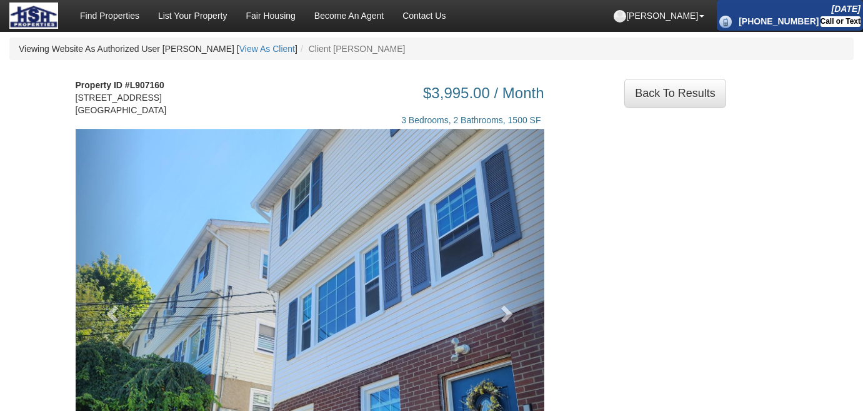
scroll to position [170, 0]
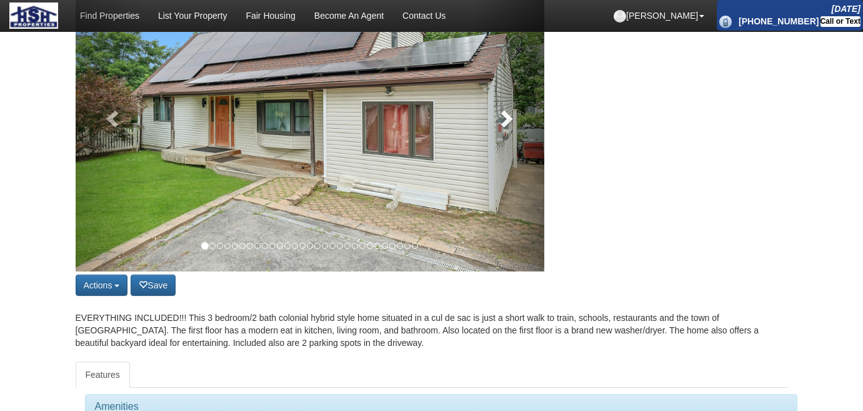
scroll to position [170, 0]
click at [499, 134] on link at bounding box center [509, 115] width 71 height 313
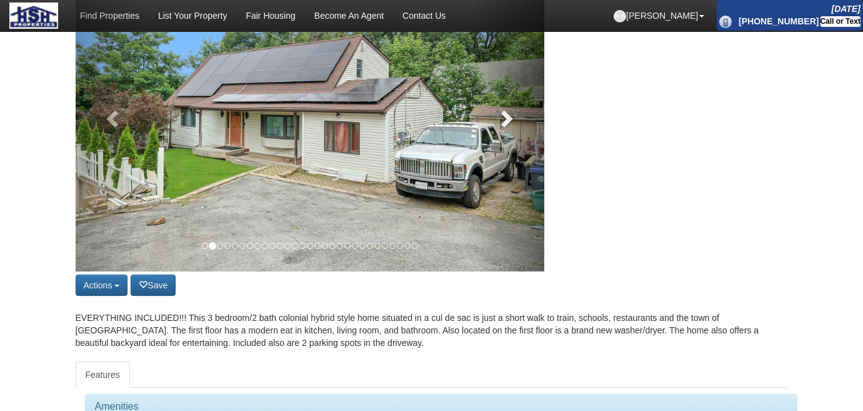
click at [499, 134] on link at bounding box center [509, 115] width 71 height 313
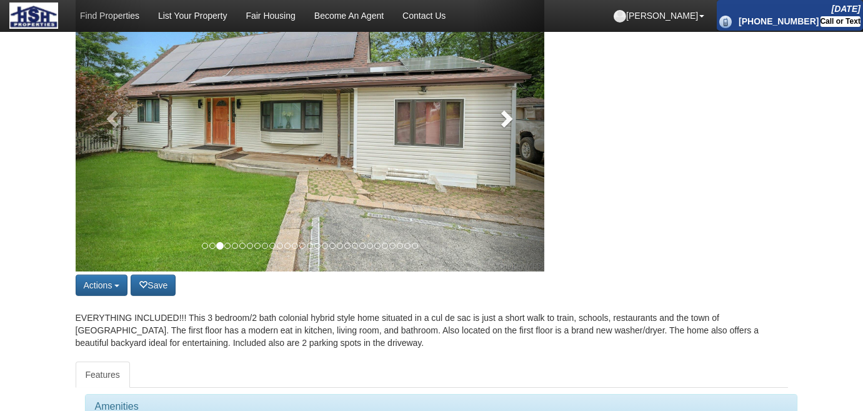
click at [499, 134] on link at bounding box center [509, 115] width 71 height 313
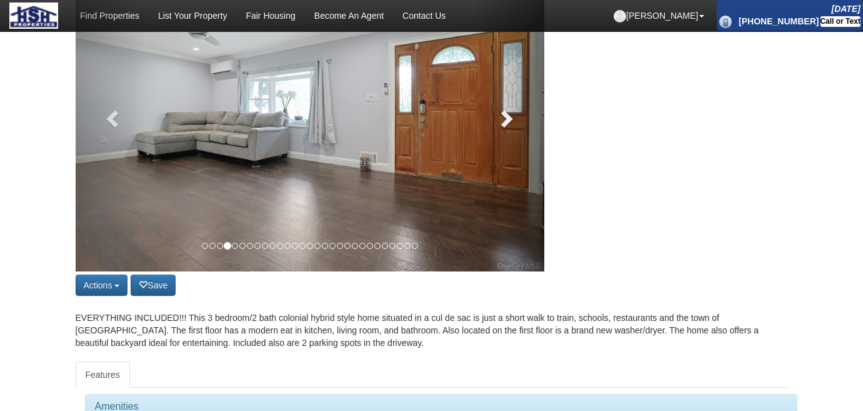
click at [499, 134] on link at bounding box center [509, 115] width 71 height 313
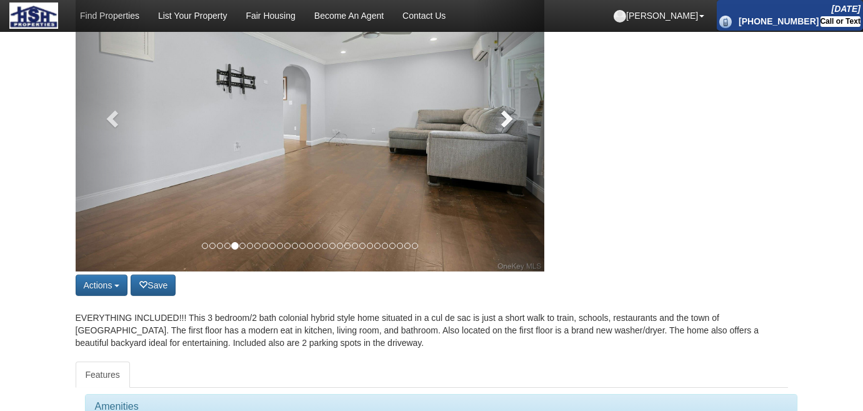
click at [499, 134] on link at bounding box center [509, 115] width 71 height 313
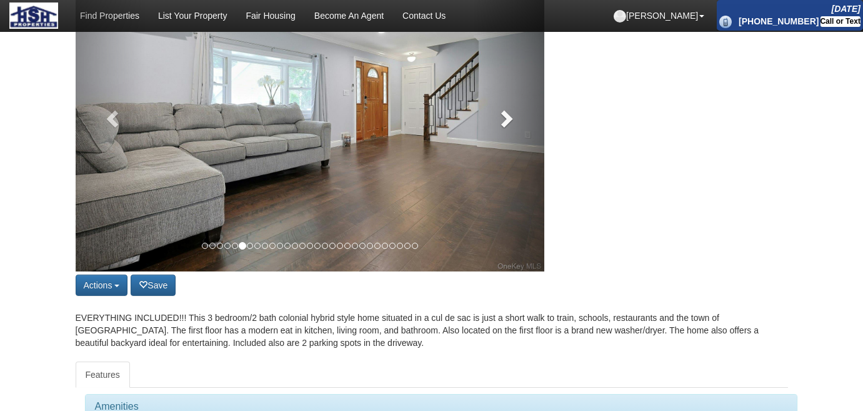
click at [499, 134] on link at bounding box center [509, 115] width 71 height 313
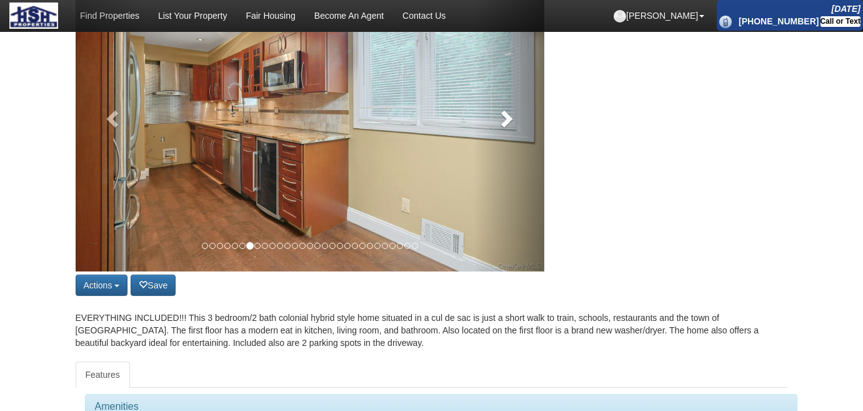
click at [498, 134] on link at bounding box center [509, 115] width 71 height 313
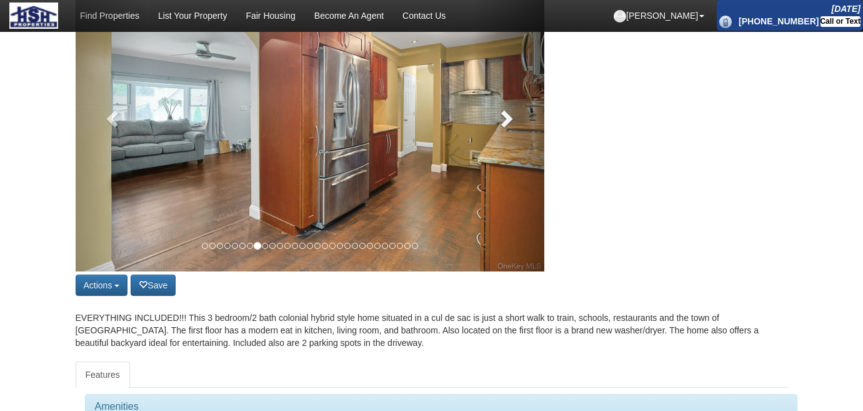
click at [498, 134] on link at bounding box center [509, 115] width 71 height 313
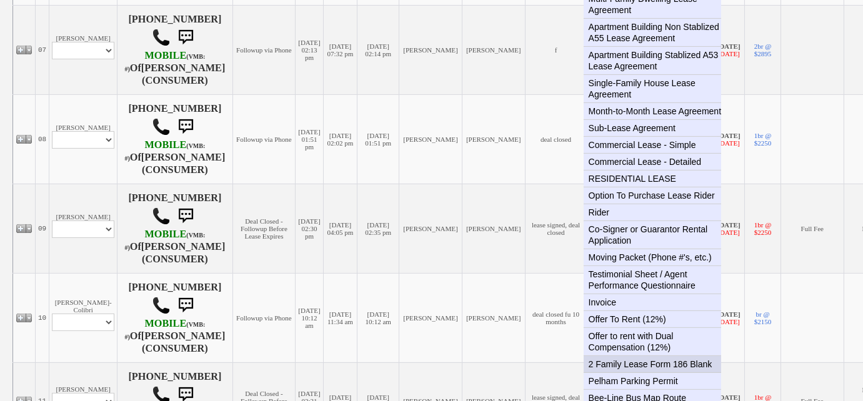
scroll to position [738, 0]
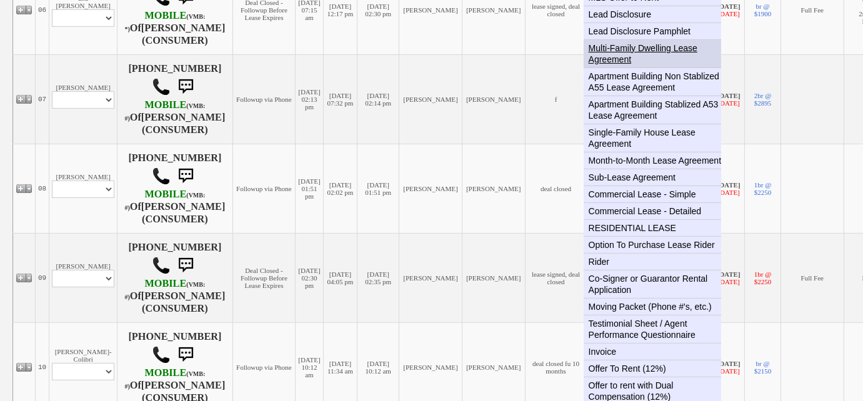
click at [688, 40] on link "Multi-Family Dwelling Lease Agreement" at bounding box center [658, 54] width 148 height 28
